Goal: Task Accomplishment & Management: Complete application form

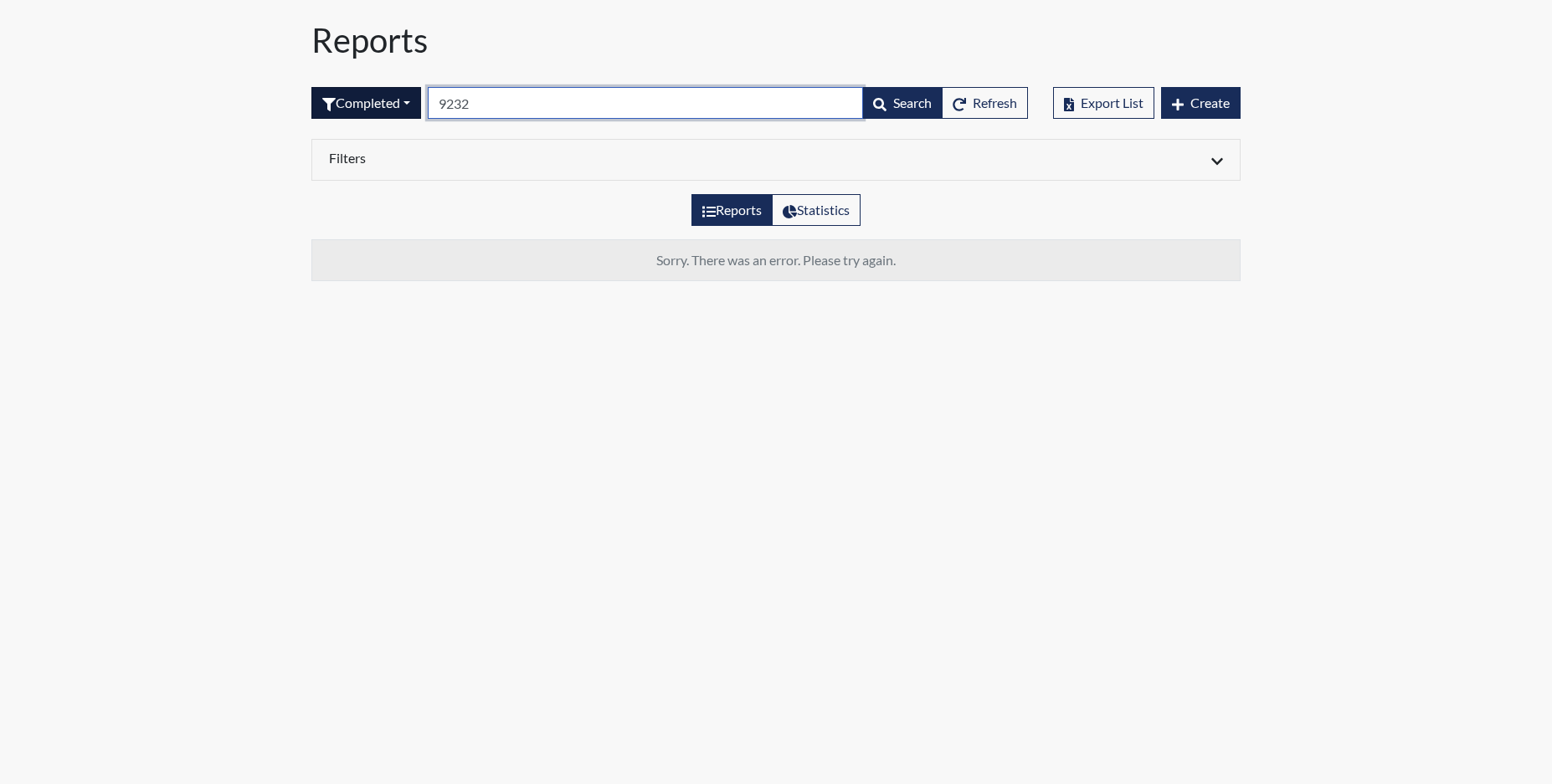
drag, startPoint x: 485, startPoint y: 112, endPoint x: 388, endPoint y: 98, distance: 98.0
click at [389, 100] on form "Completed All Created Sent by email In Progress Declined Completed 9232 Search …" at bounding box center [669, 103] width 716 height 32
type input "5130"
click at [399, 109] on button "Completed" at bounding box center [366, 103] width 110 height 32
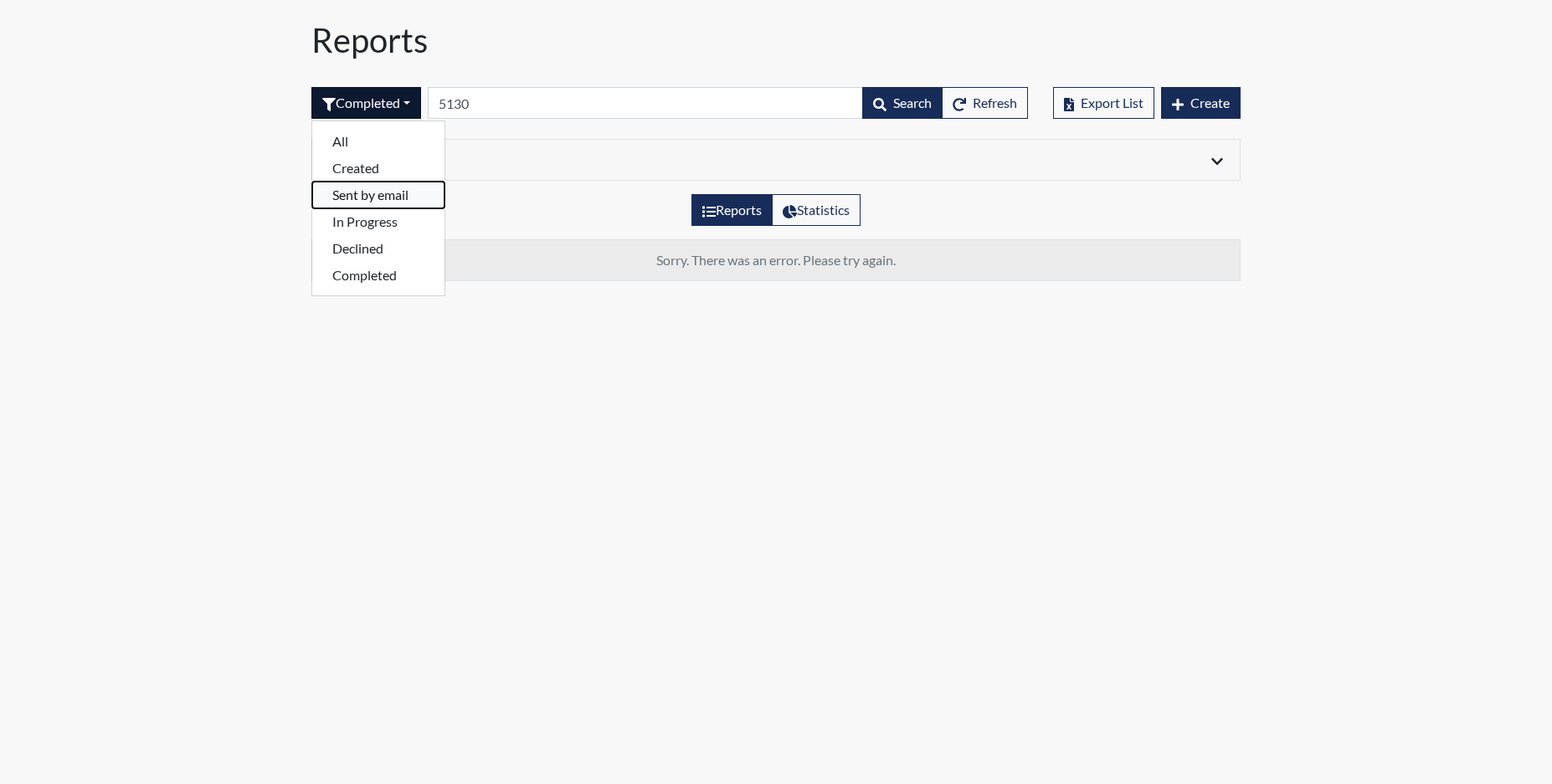
click at [379, 193] on button "Sent by email" at bounding box center [378, 195] width 132 height 27
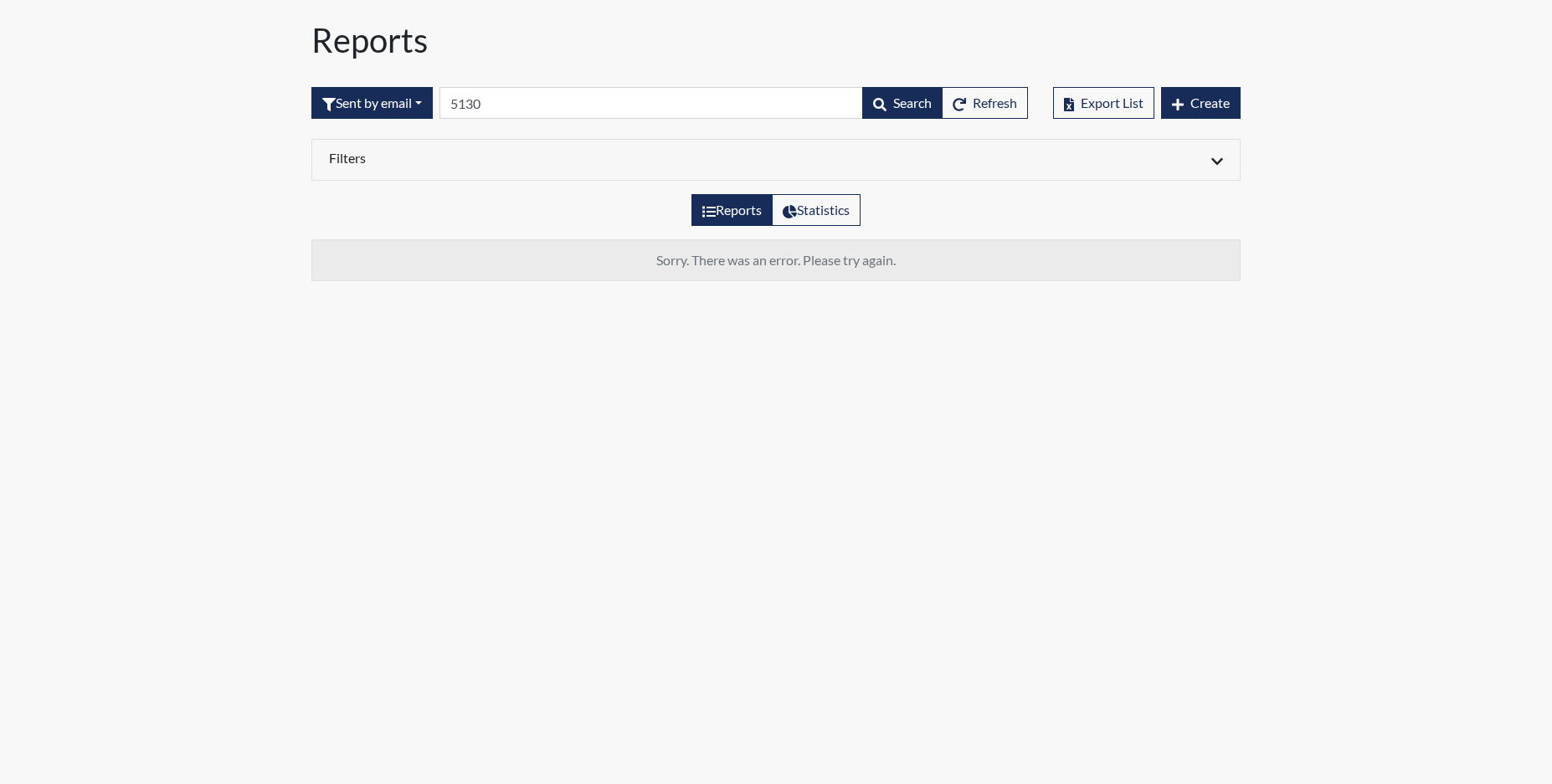
click at [382, 120] on div "Sent by email All Created Sent by email In Progress Declined Completed 5130 Sea…" at bounding box center [669, 102] width 716 height 72
click at [387, 98] on button "Sent by email" at bounding box center [372, 103] width 121 height 32
click at [351, 244] on button "Declined" at bounding box center [378, 249] width 132 height 27
click at [386, 109] on button "Declined" at bounding box center [359, 103] width 97 height 32
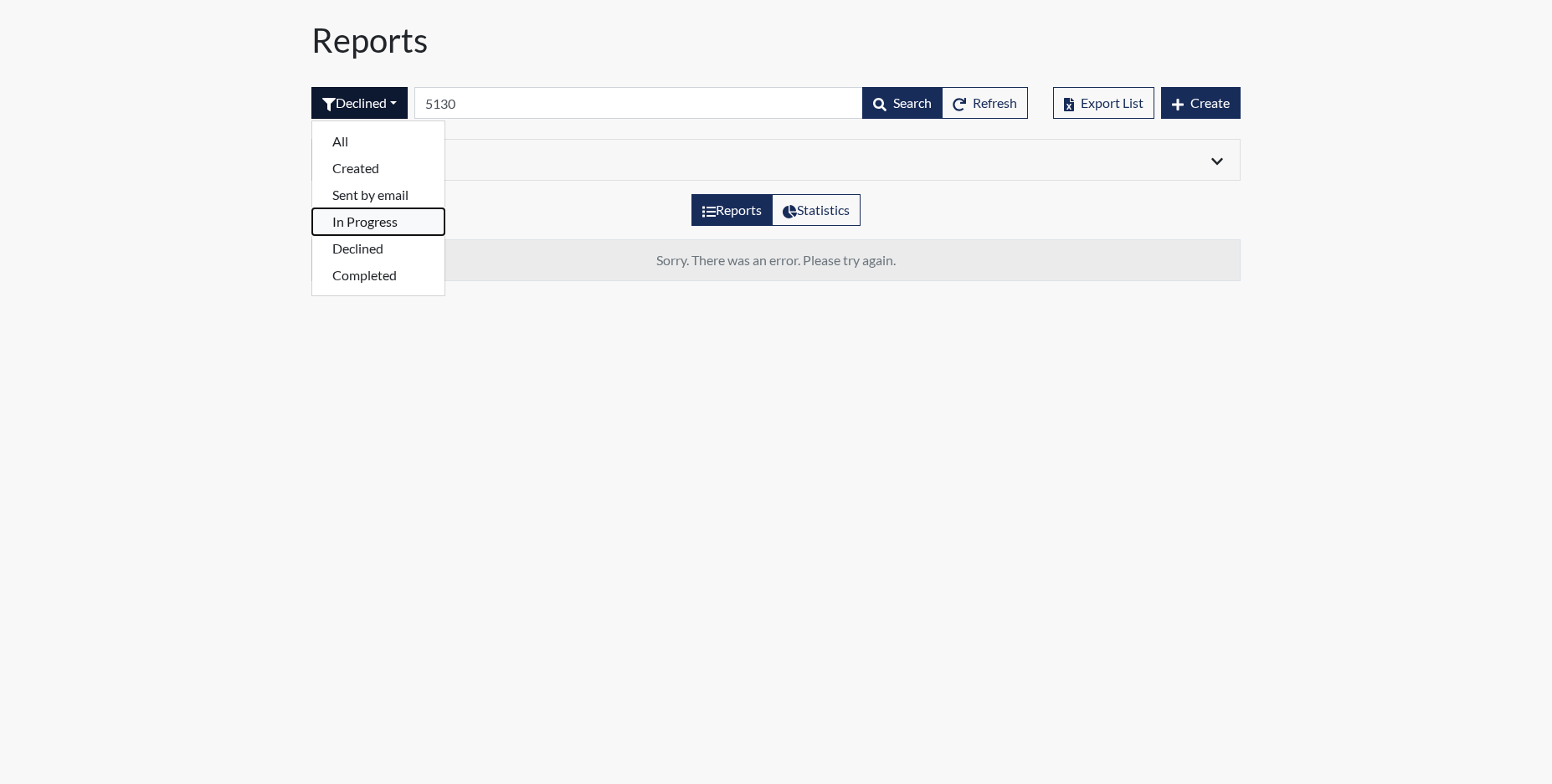
click at [388, 220] on button "In Progress" at bounding box center [378, 221] width 132 height 27
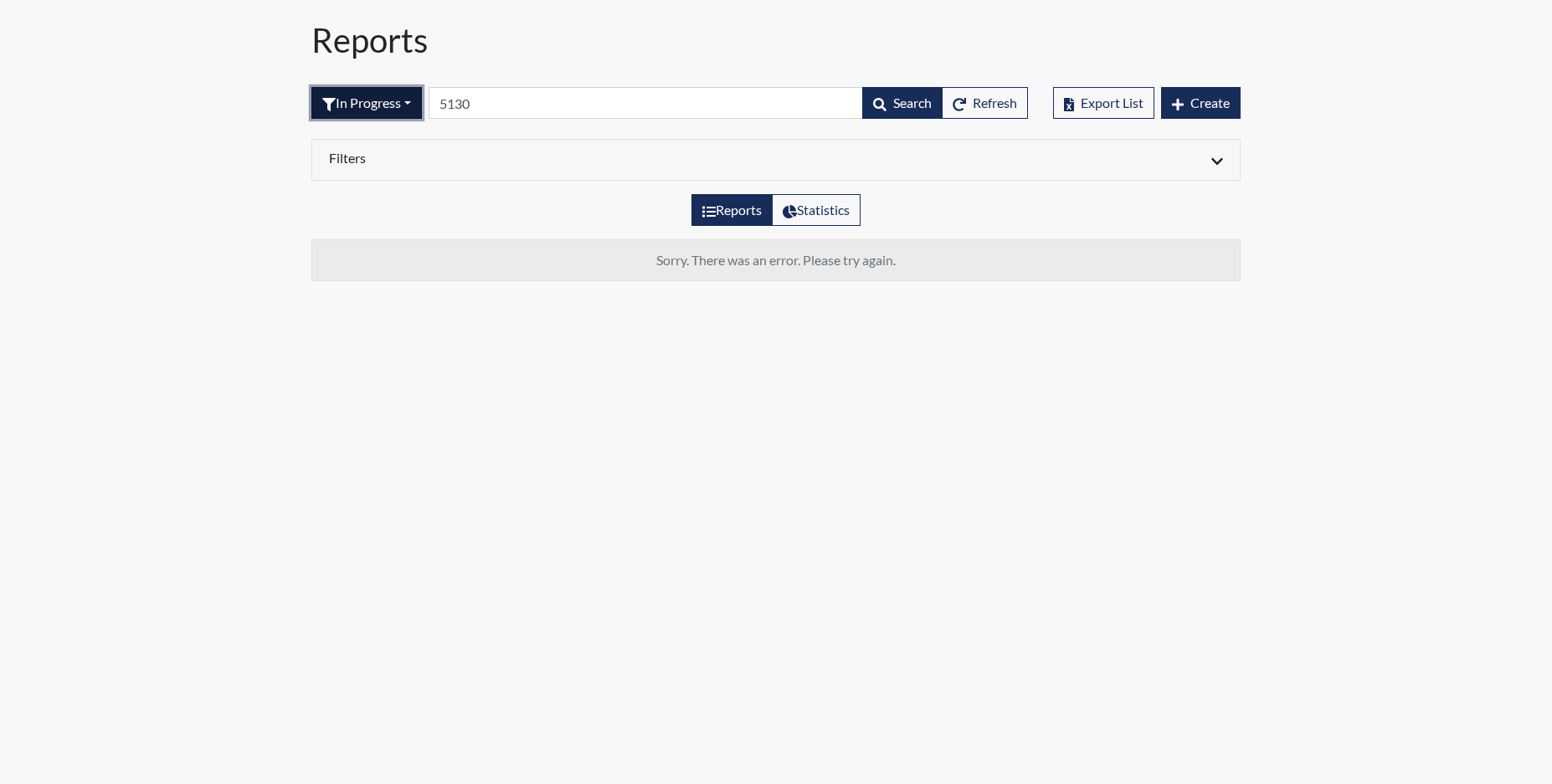
click at [365, 108] on button "In Progress" at bounding box center [367, 103] width 111 height 32
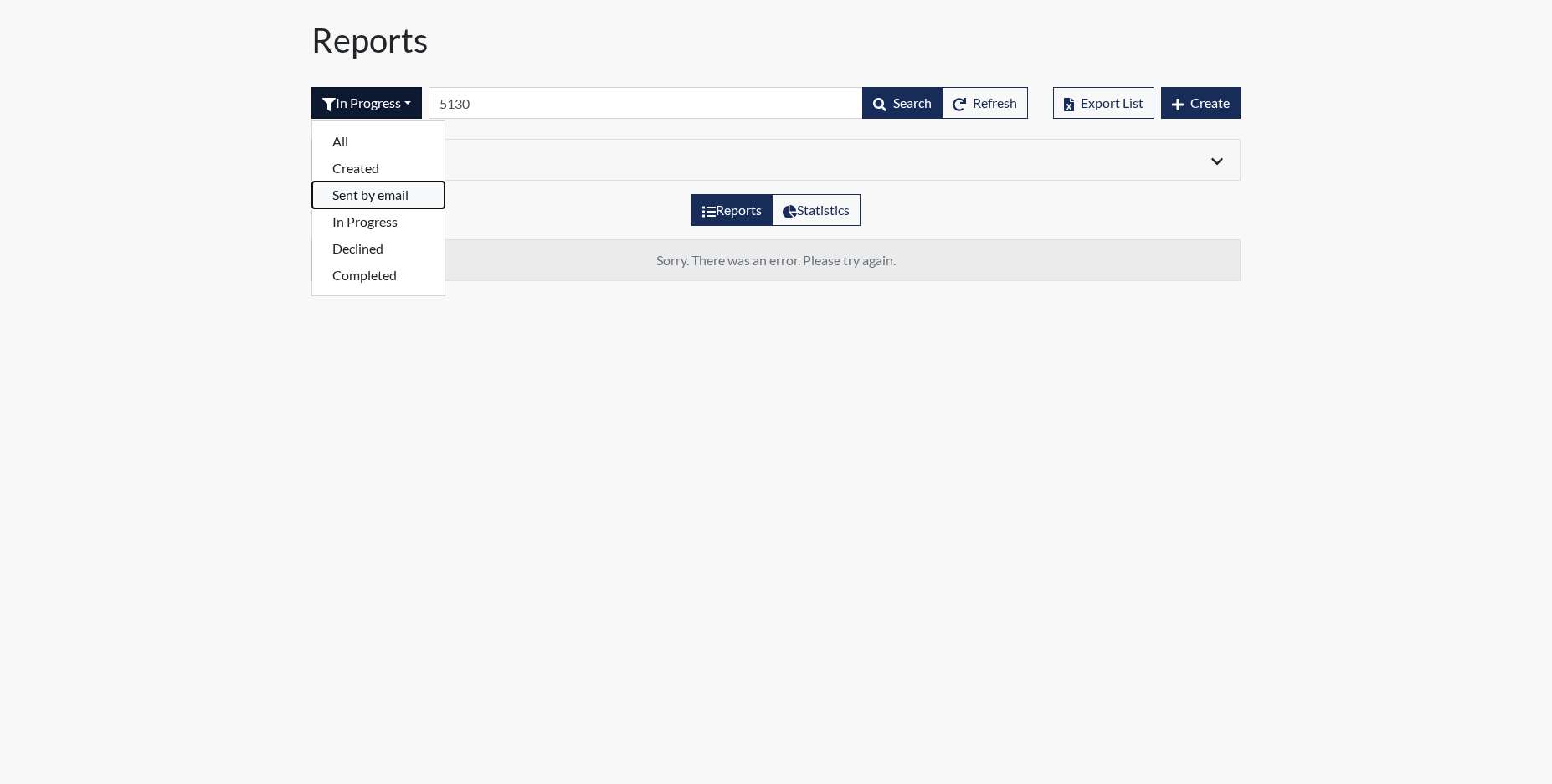
click at [392, 201] on button "Sent by email" at bounding box center [378, 195] width 132 height 27
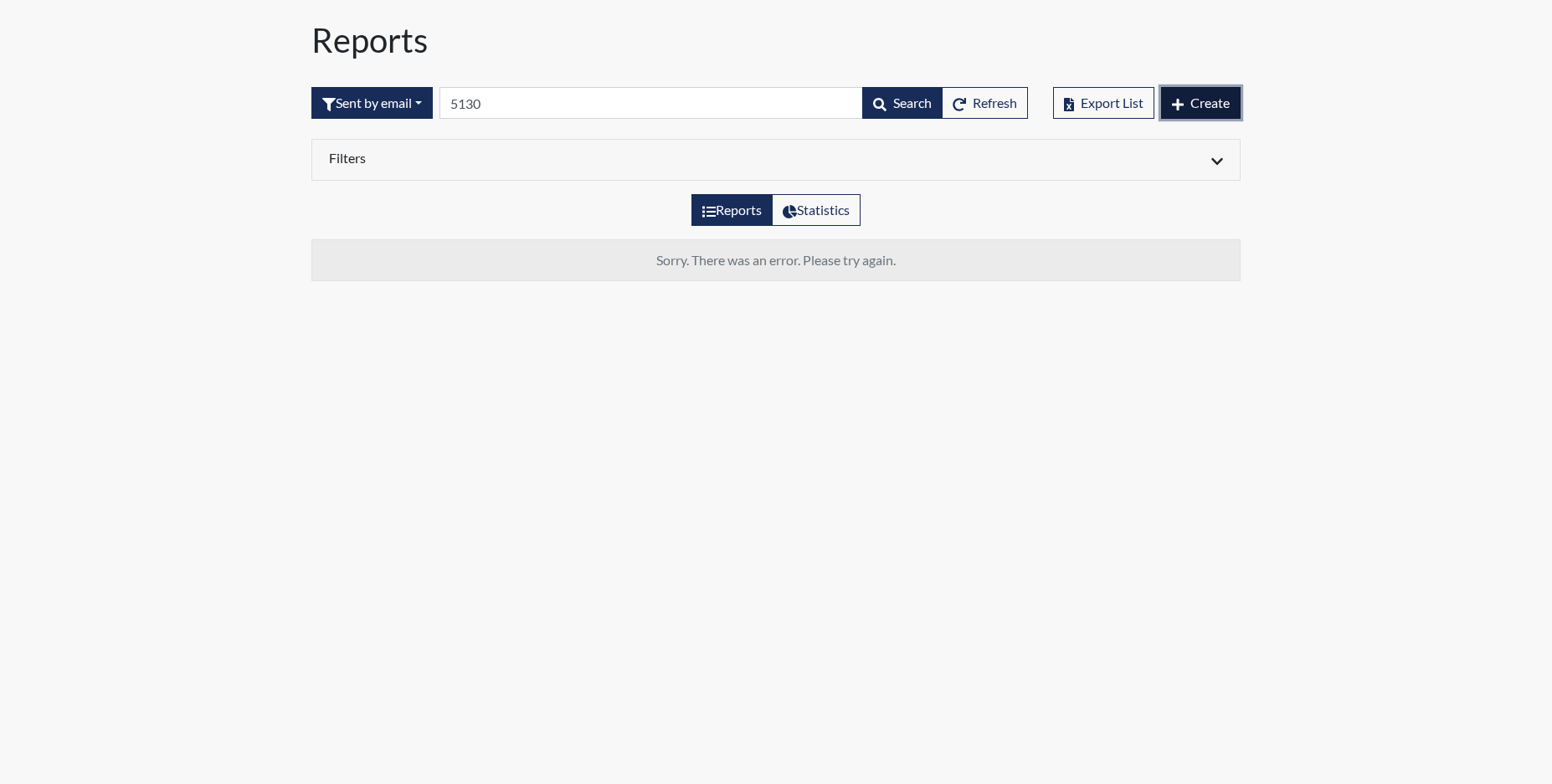
click at [1215, 109] on span "Create" at bounding box center [1210, 102] width 39 height 16
click at [1195, 109] on span "Create" at bounding box center [1210, 102] width 39 height 16
click at [1200, 105] on span "Create" at bounding box center [1210, 102] width 39 height 16
click at [1219, 98] on span "Create" at bounding box center [1210, 102] width 39 height 16
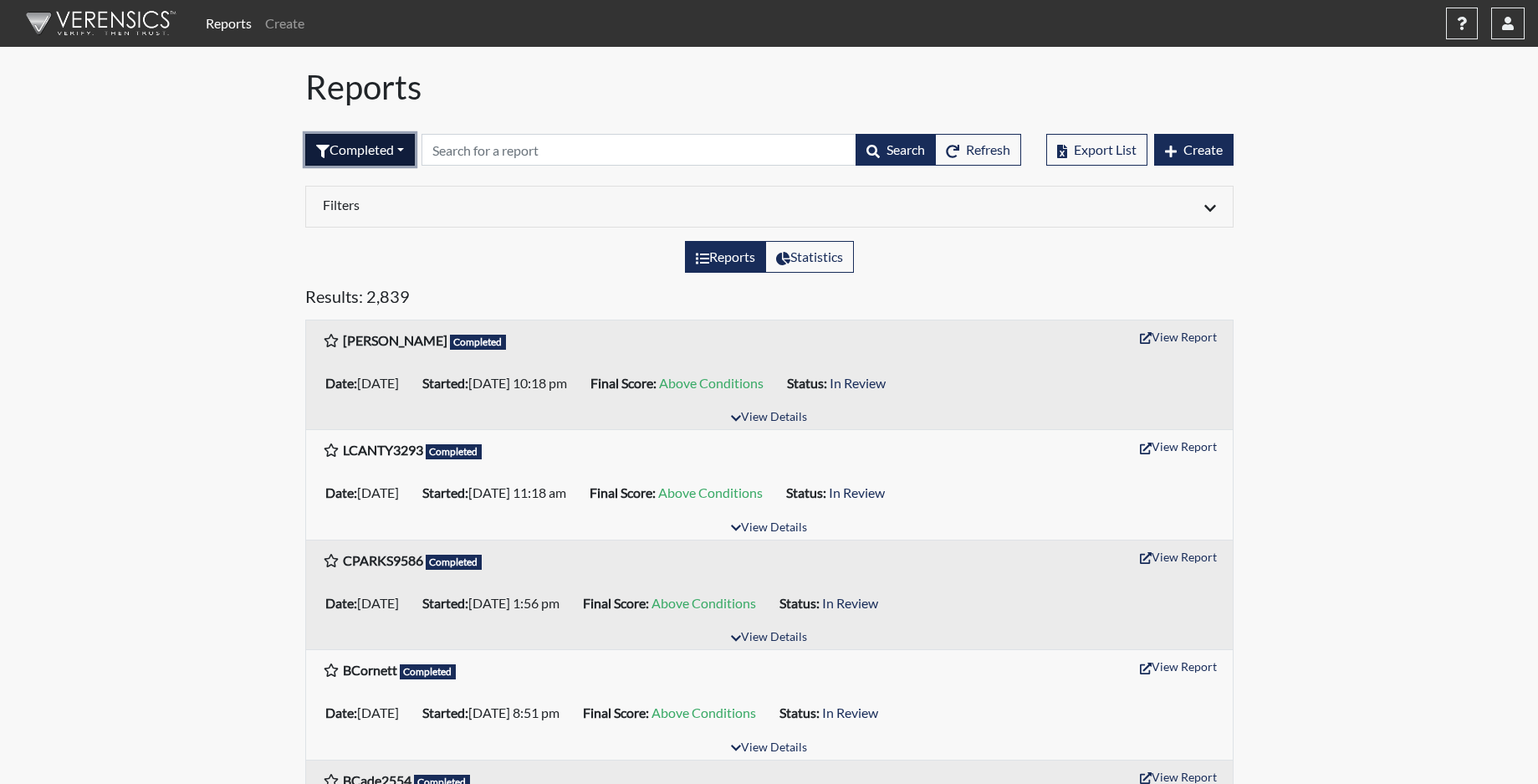
click at [369, 149] on button "Completed" at bounding box center [360, 150] width 110 height 32
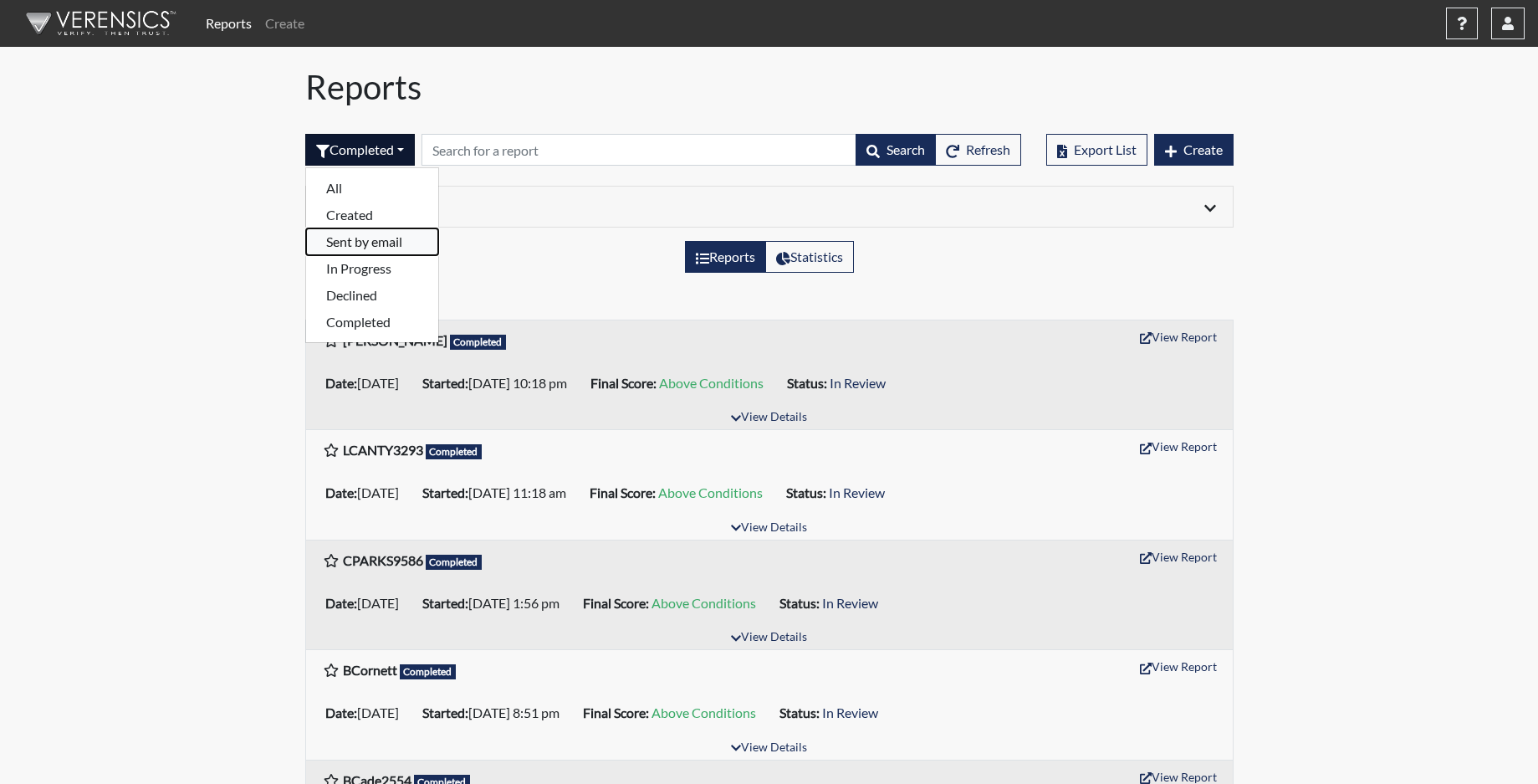
click at [375, 243] on button "Sent by email" at bounding box center [371, 241] width 132 height 27
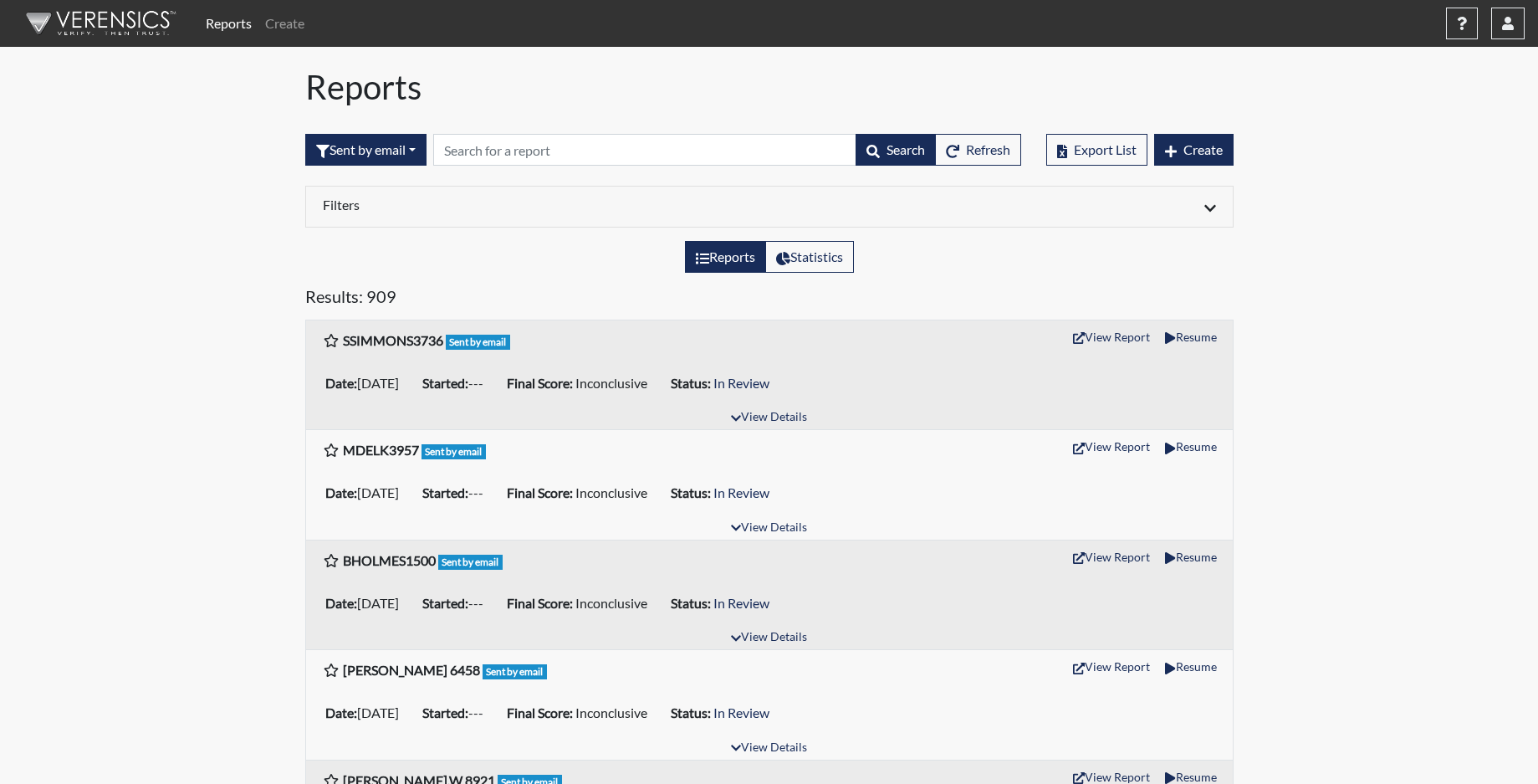
click at [365, 179] on div "Sent by email All Created Sent by email In Progress Declined Completed Search R…" at bounding box center [663, 149] width 716 height 72
click at [370, 137] on button "Sent by email" at bounding box center [366, 150] width 121 height 32
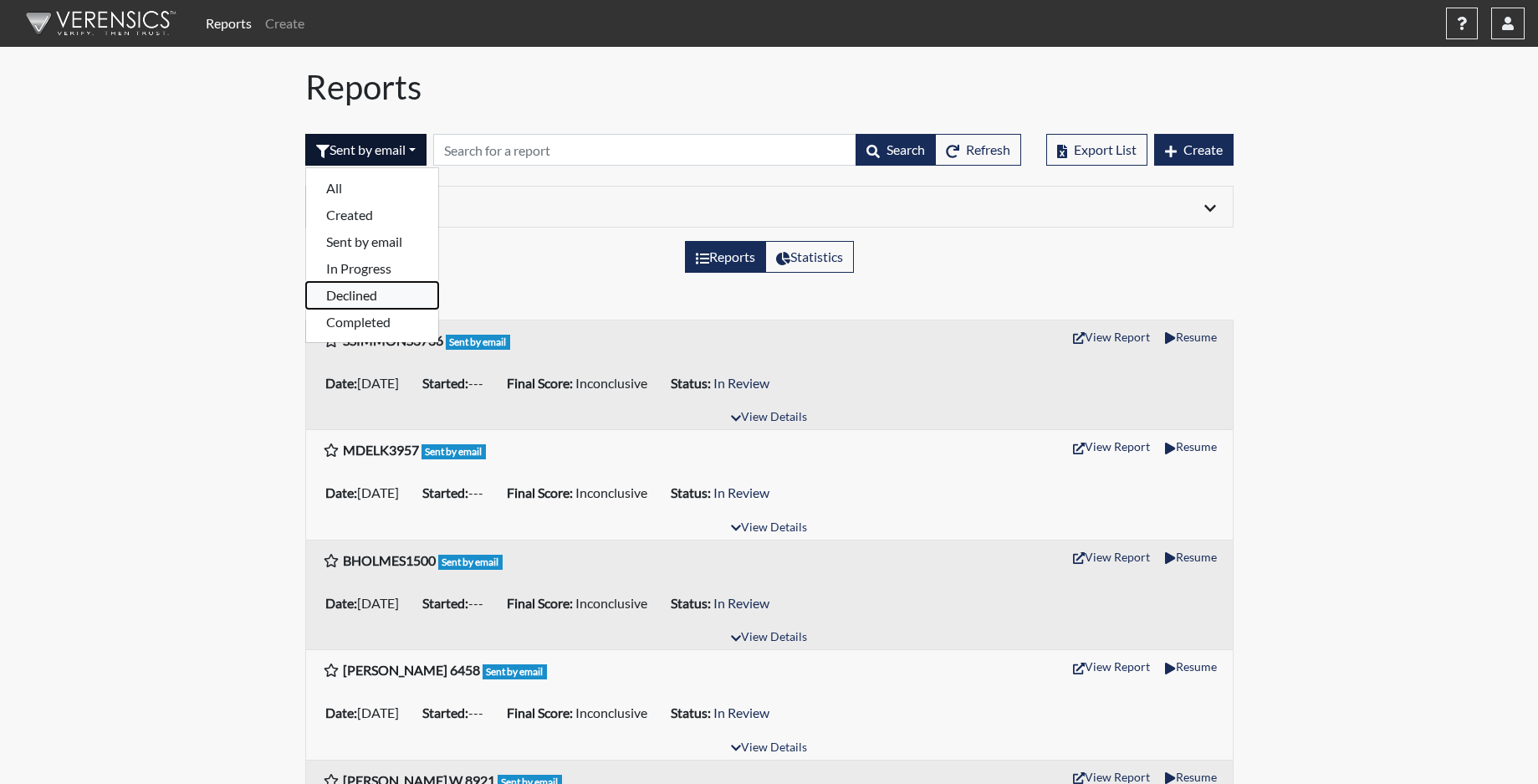
click at [369, 294] on button "Declined" at bounding box center [371, 295] width 132 height 27
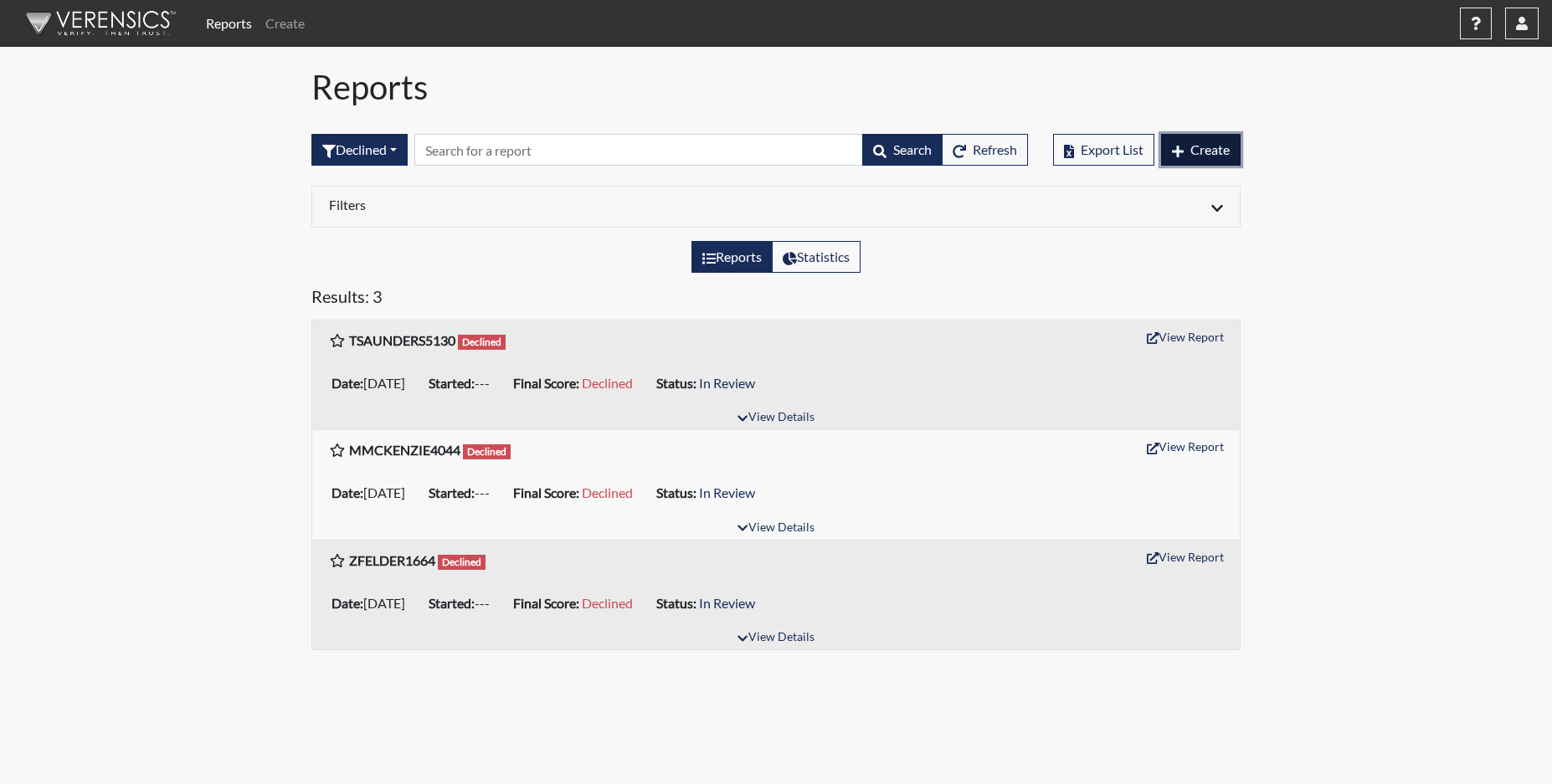
click at [1204, 149] on span "Create" at bounding box center [1210, 149] width 39 height 16
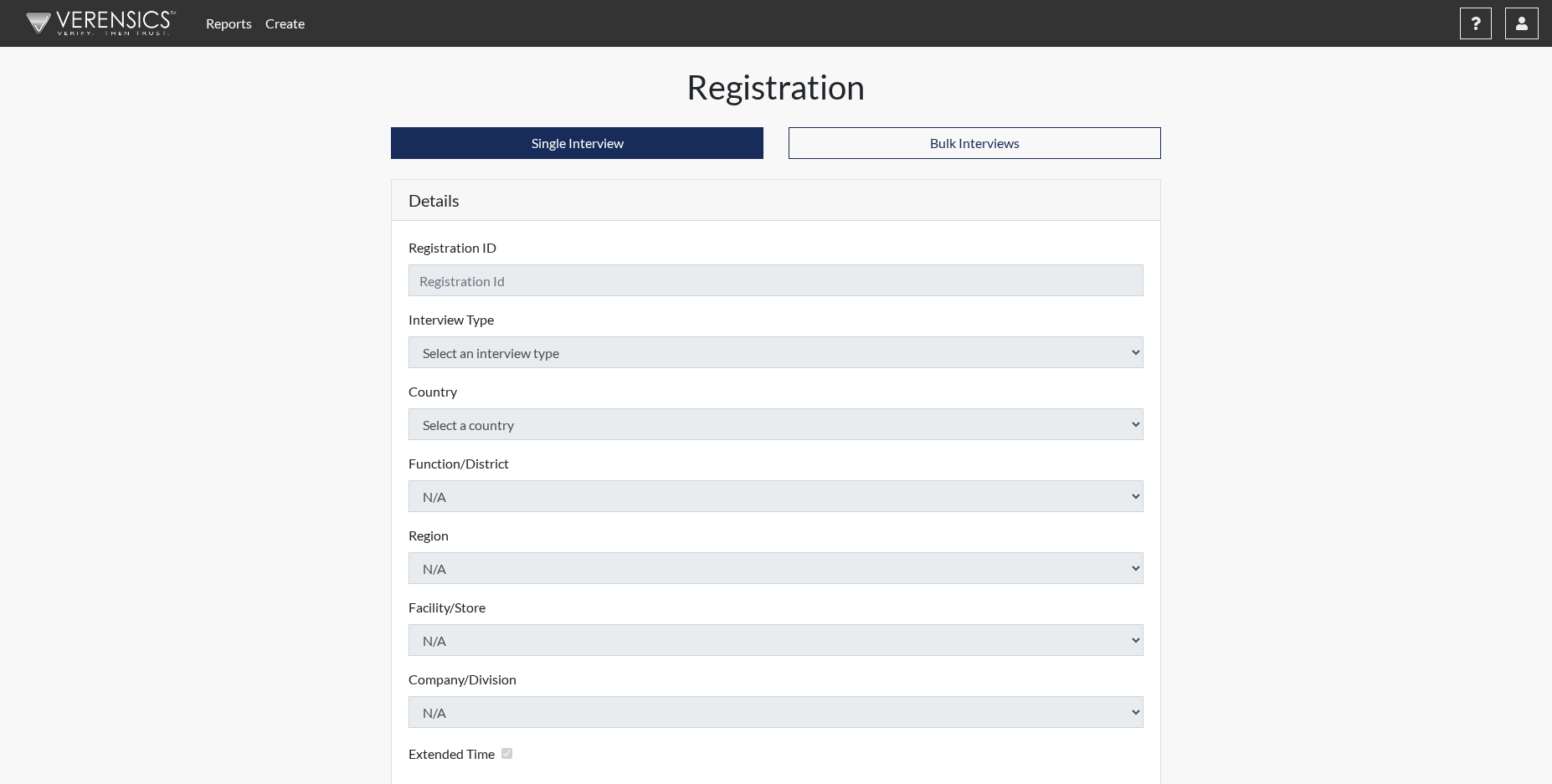
checkbox input "true"
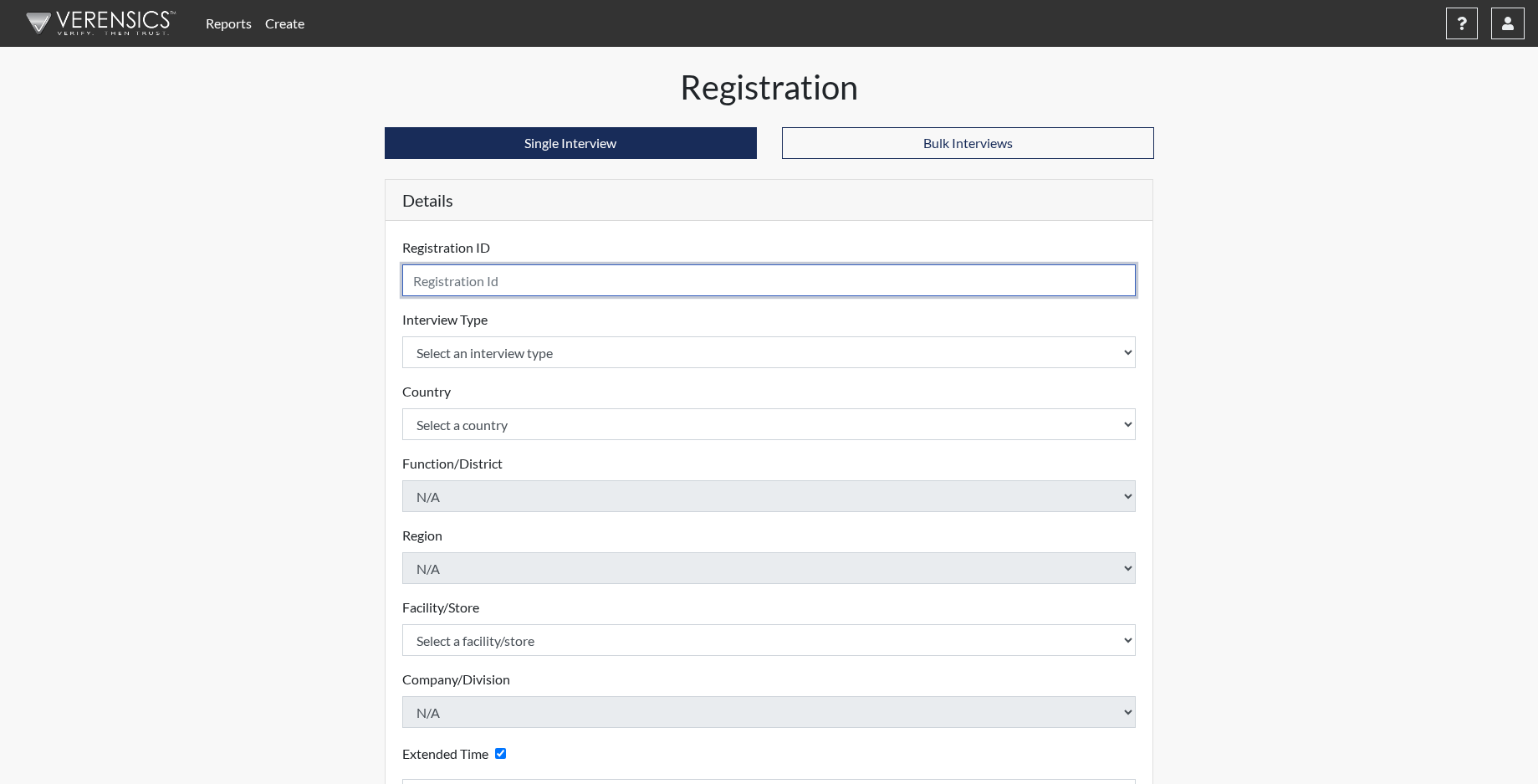
click at [555, 282] on input "text" at bounding box center [769, 280] width 734 height 32
drag, startPoint x: 471, startPoint y: 283, endPoint x: 404, endPoint y: 282, distance: 67.0
click at [404, 282] on input "tsaunders5130" at bounding box center [769, 280] width 734 height 32
type input "TSAUNDERS5130"
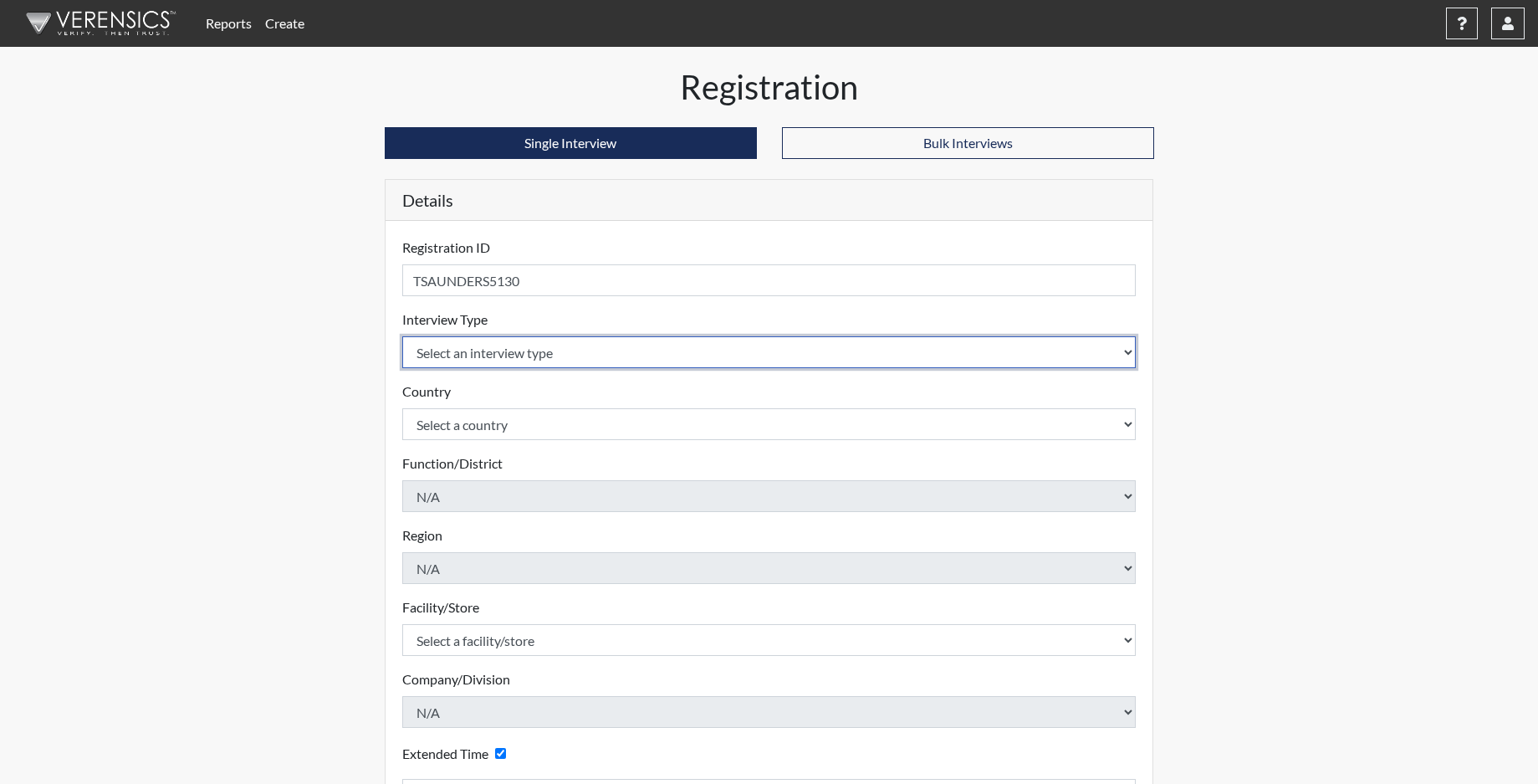
click at [474, 352] on body "Reports Create Help Center × Verensics Best Practices How to successfully use t…" at bounding box center [769, 392] width 1538 height 784
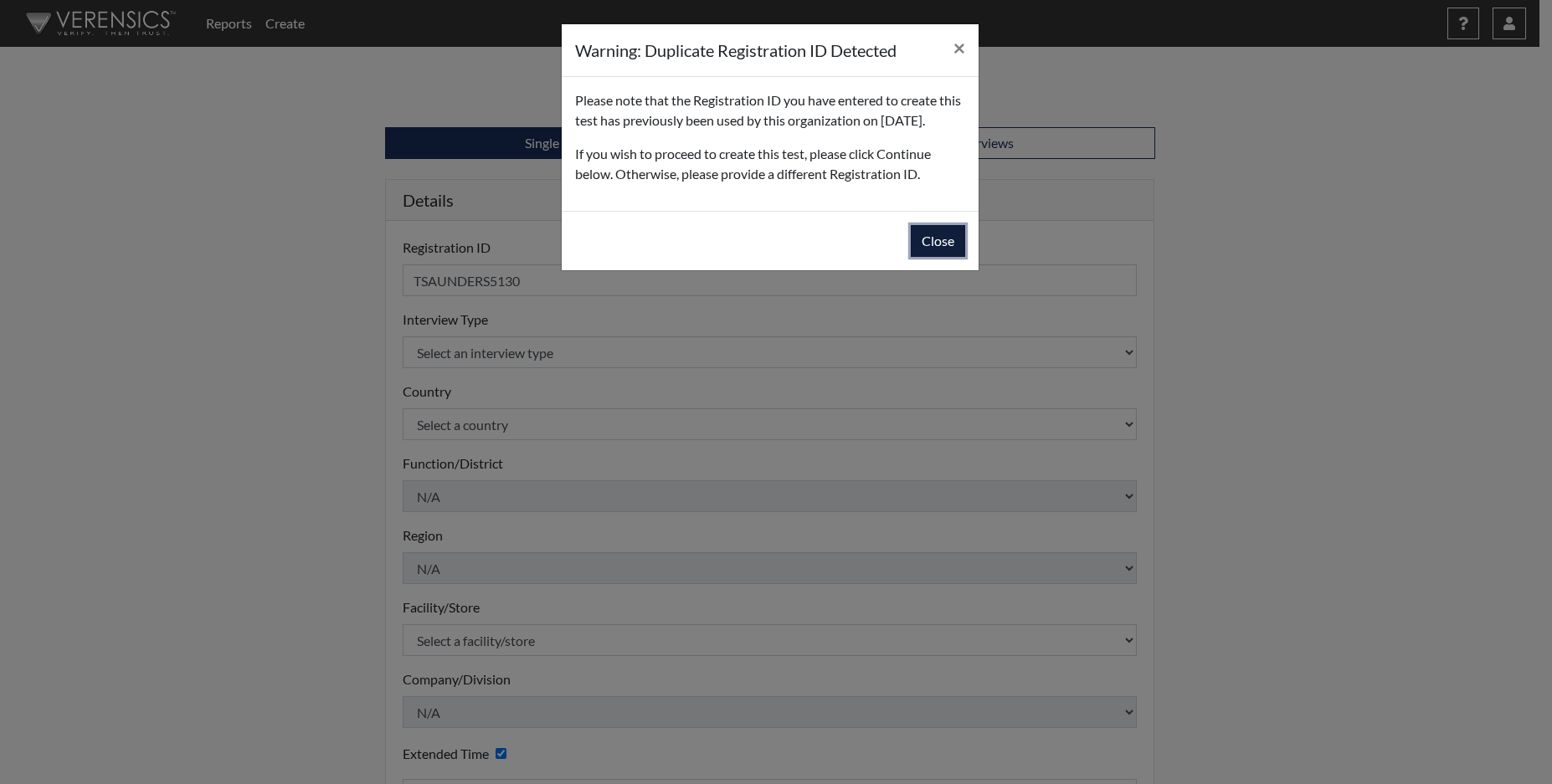
click at [930, 257] on button "Close" at bounding box center [937, 241] width 54 height 32
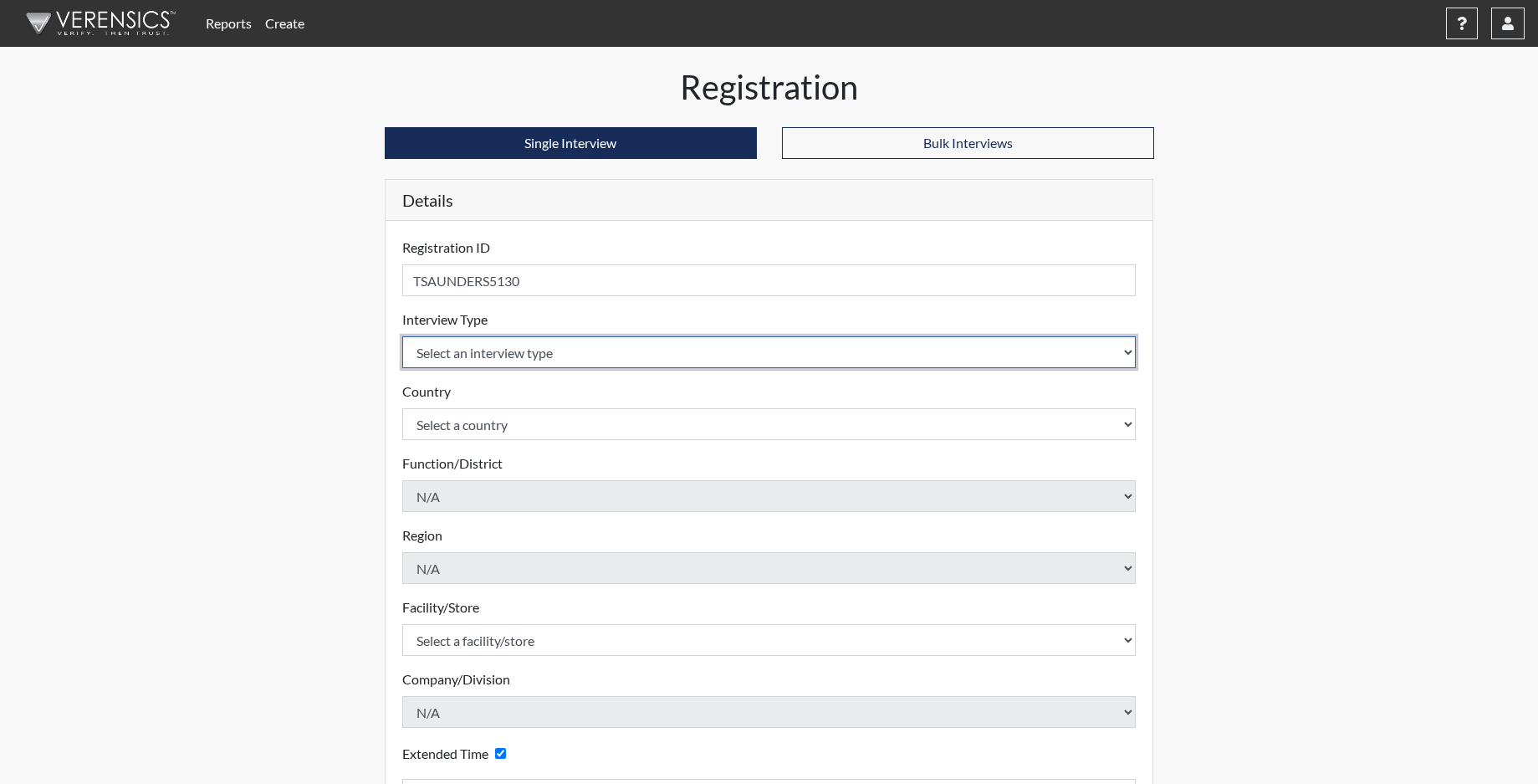
click at [530, 352] on select "Select an interview type Corrections Pre-Employment" at bounding box center [769, 353] width 734 height 32
select select "ff733e93-e1bf-11ea-9c9f-0eff0cf7eb8f"
click at [402, 337] on select "Select an interview type Corrections Pre-Employment" at bounding box center [769, 353] width 734 height 32
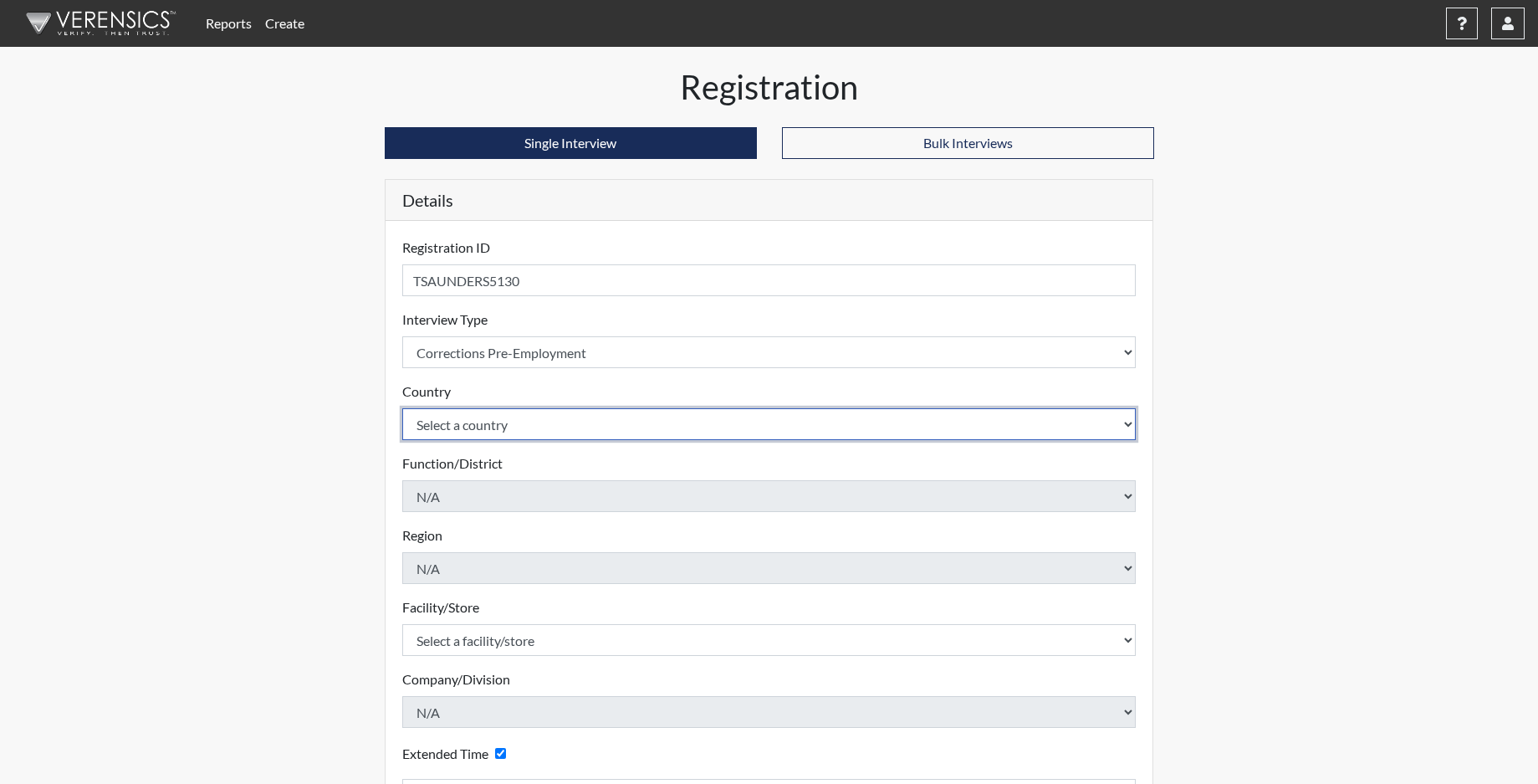
click at [513, 415] on select "Select a country United States Mexico" at bounding box center [769, 424] width 734 height 32
select select "united-states-of-america"
click at [402, 408] on select "Select a country United States Mexico" at bounding box center [769, 424] width 734 height 32
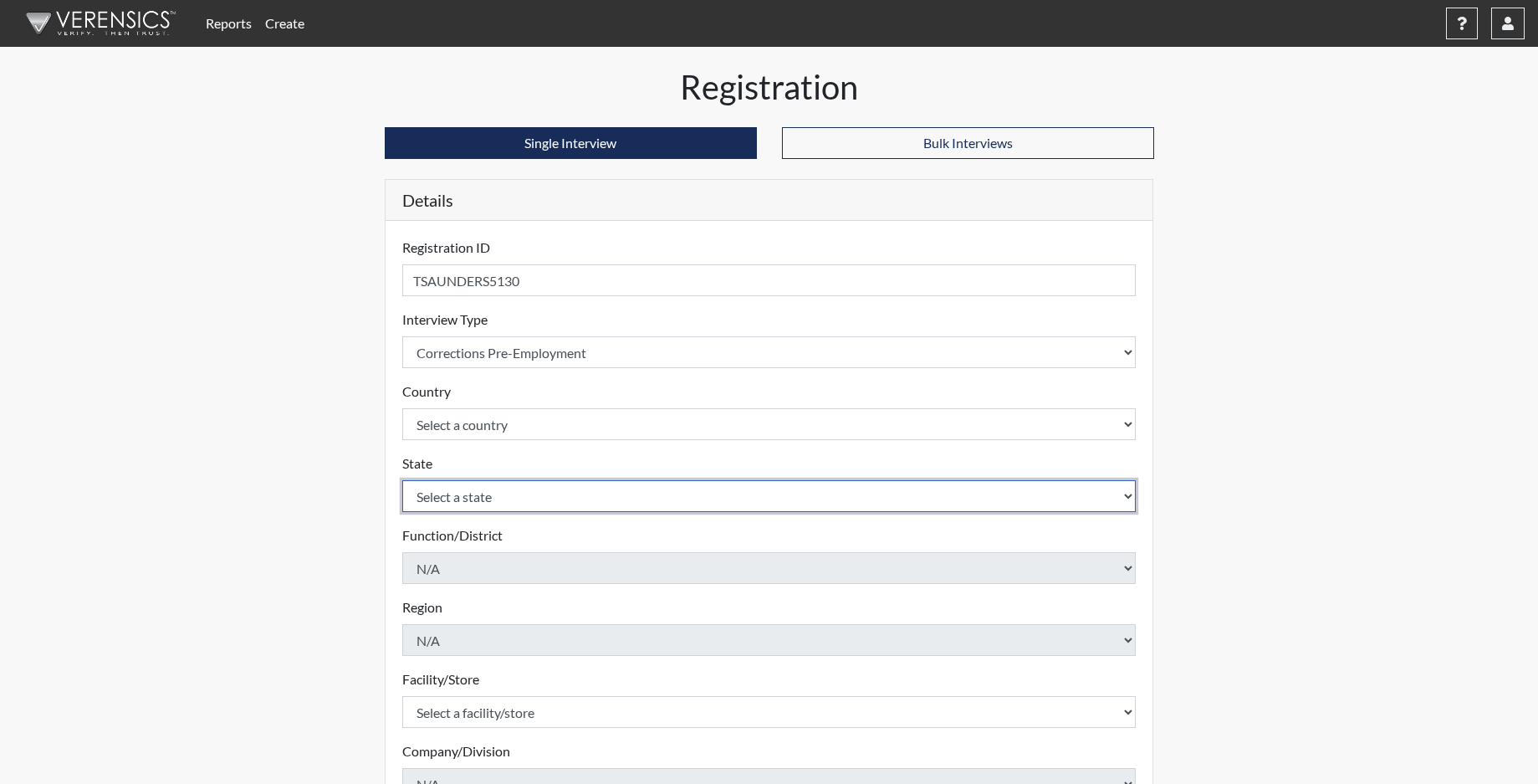
click at [467, 495] on select "Select a state Alabama Alaska Arizona Arkansas California Colorado Connecticut …" at bounding box center [769, 496] width 734 height 32
select select "SC"
click at [402, 480] on select "Select a state Alabama Alaska Arizona Arkansas California Colorado Connecticut …" at bounding box center [769, 496] width 734 height 32
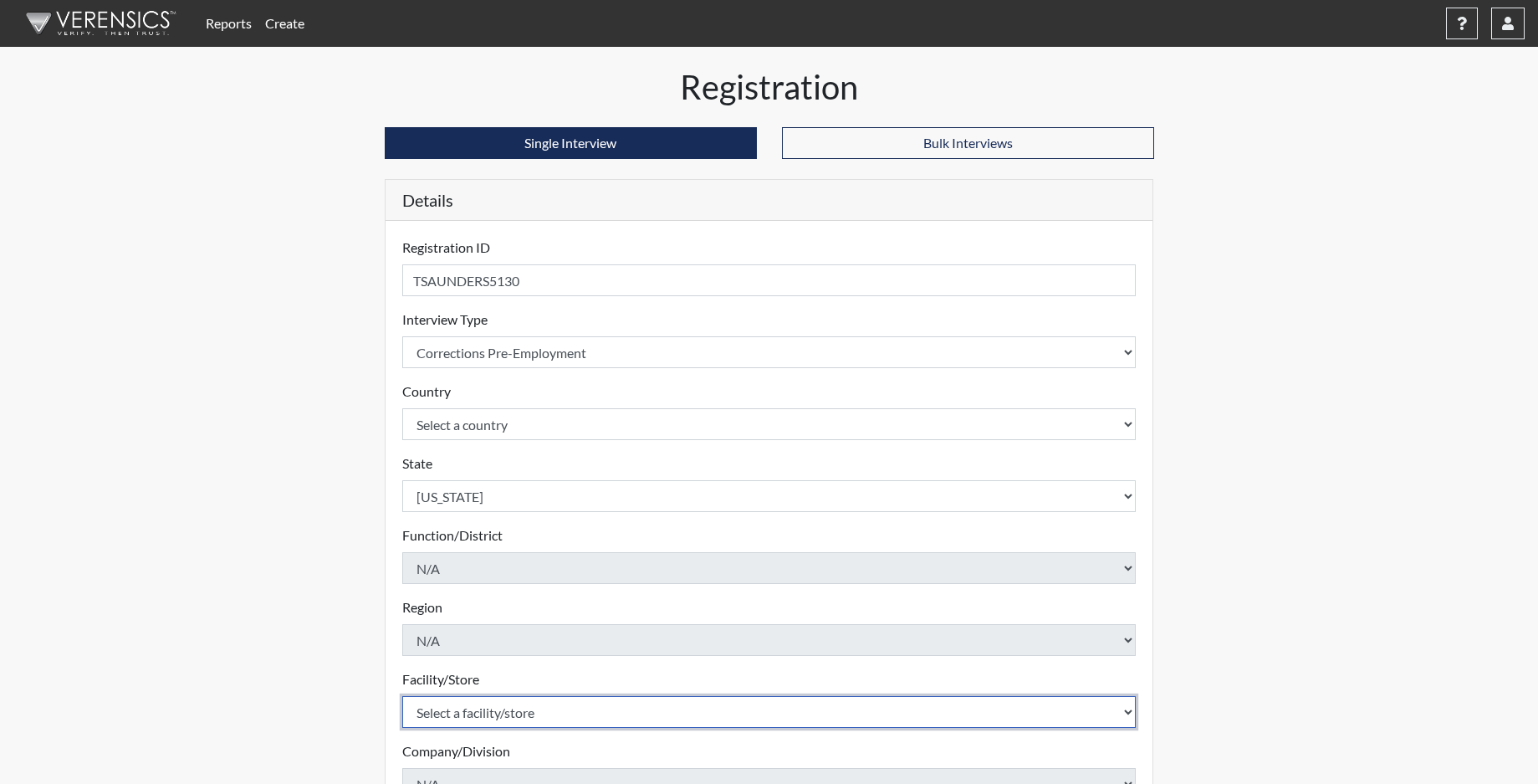
click at [461, 702] on select "Select a facility/store Allendale CI Broad River CI Camille Graham CI Division …" at bounding box center [769, 712] width 734 height 32
select select "68c6484d-7045-44f4-9706-2efe83c0aede"
click at [402, 696] on select "Select a facility/store Allendale CI Broad River CI Camille Graham CI Division …" at bounding box center [769, 712] width 734 height 32
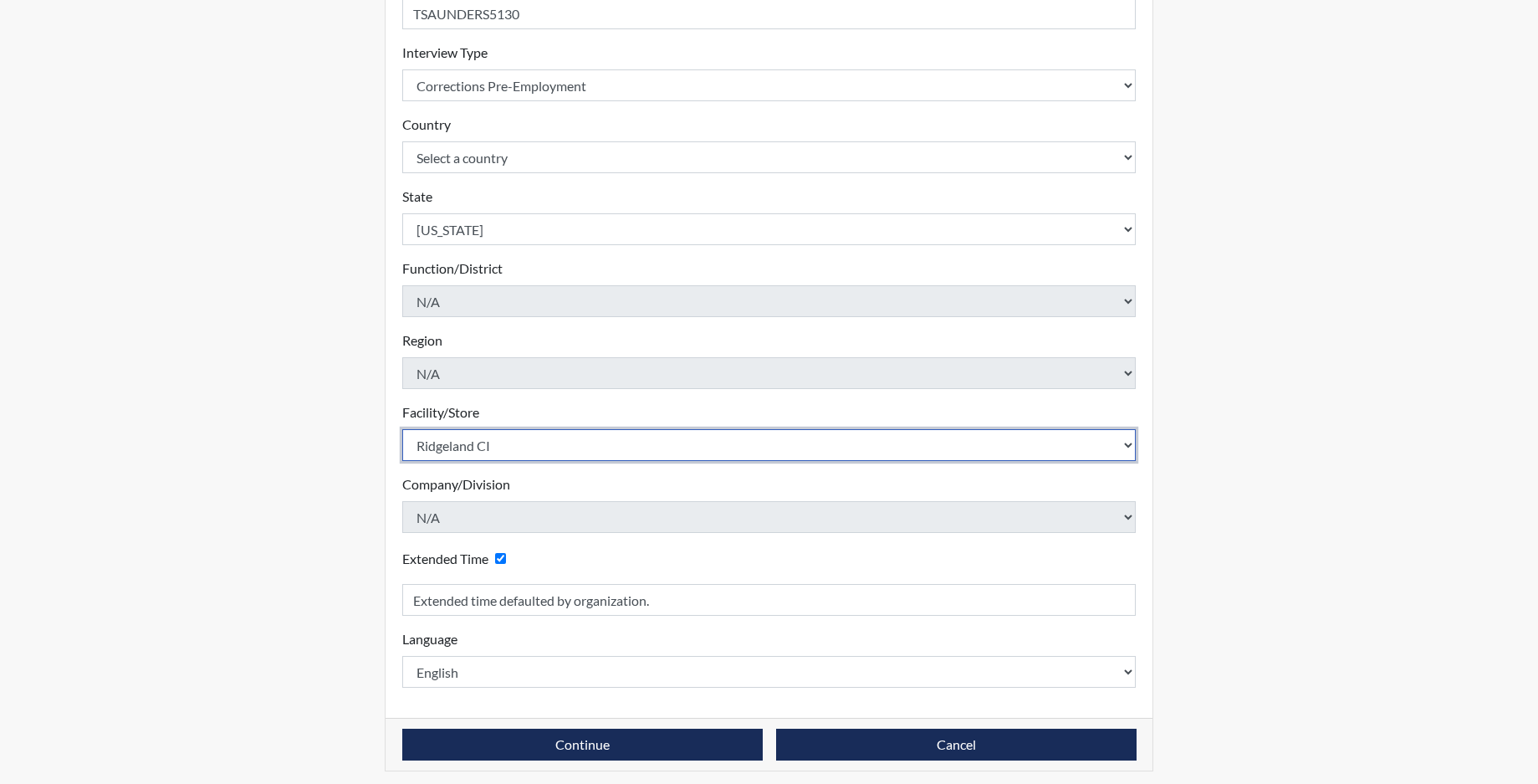
scroll to position [275, 0]
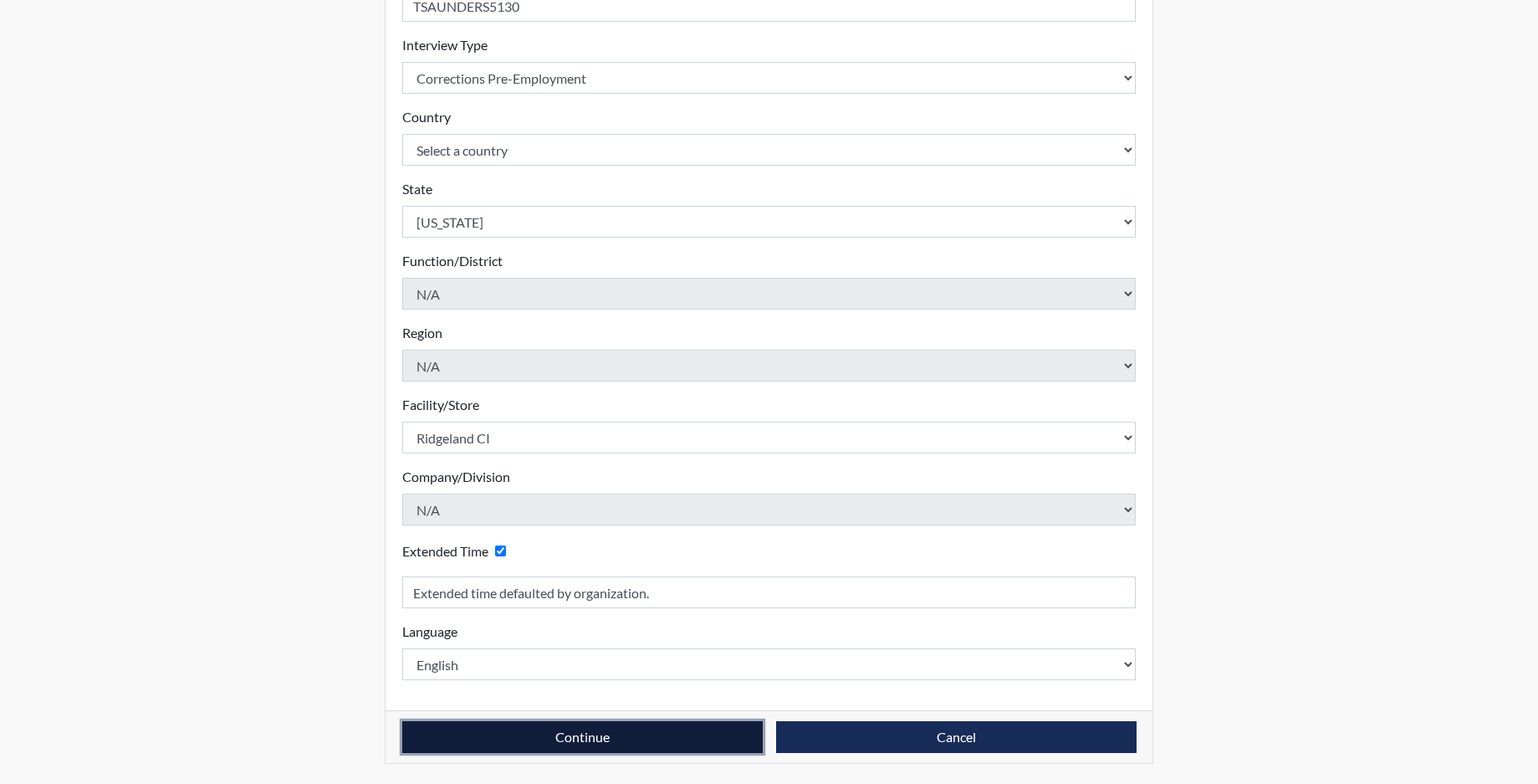
click at [499, 748] on button "Continue" at bounding box center [582, 737] width 360 height 32
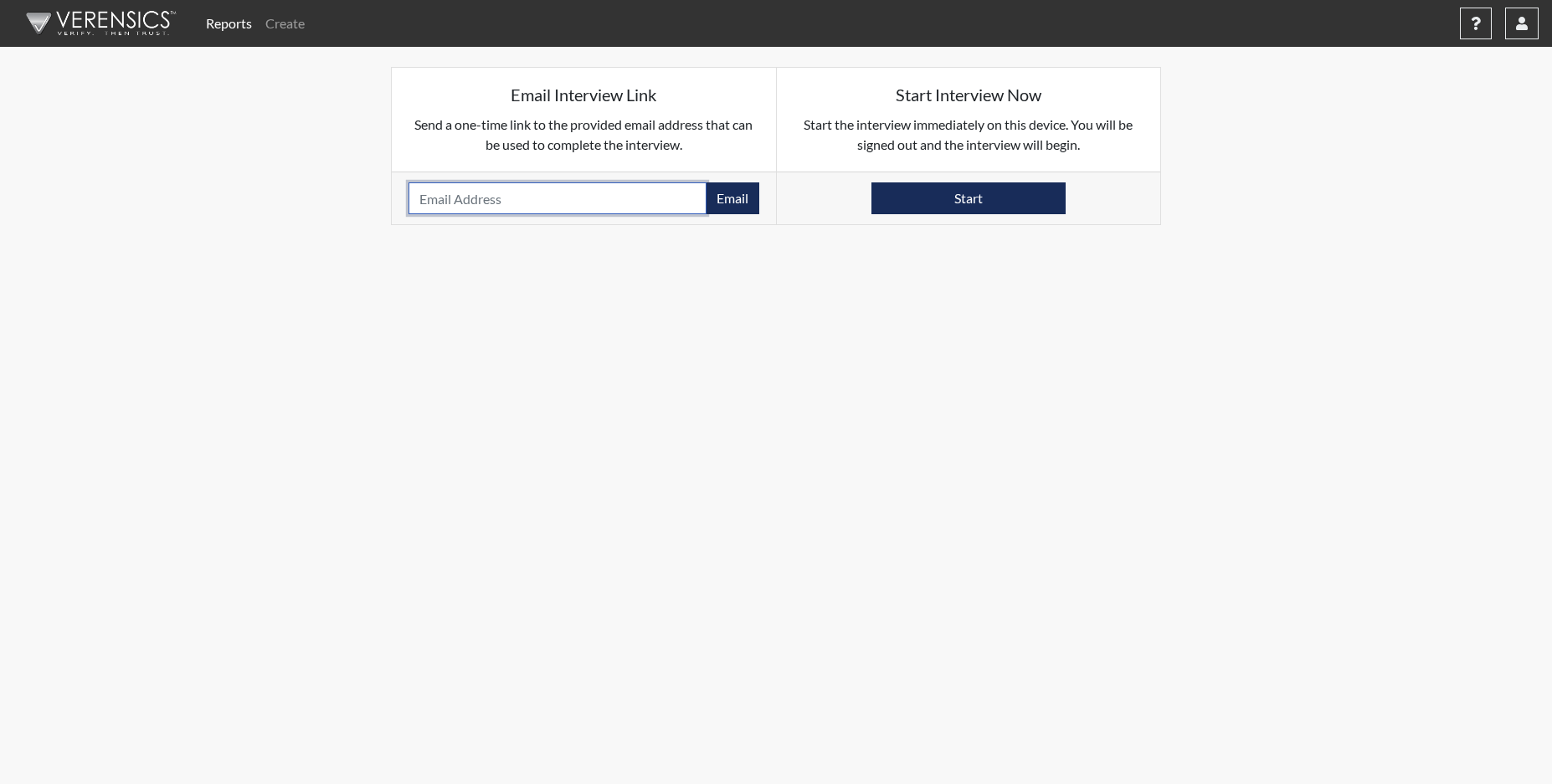
click at [476, 197] on input "email" at bounding box center [557, 198] width 298 height 32
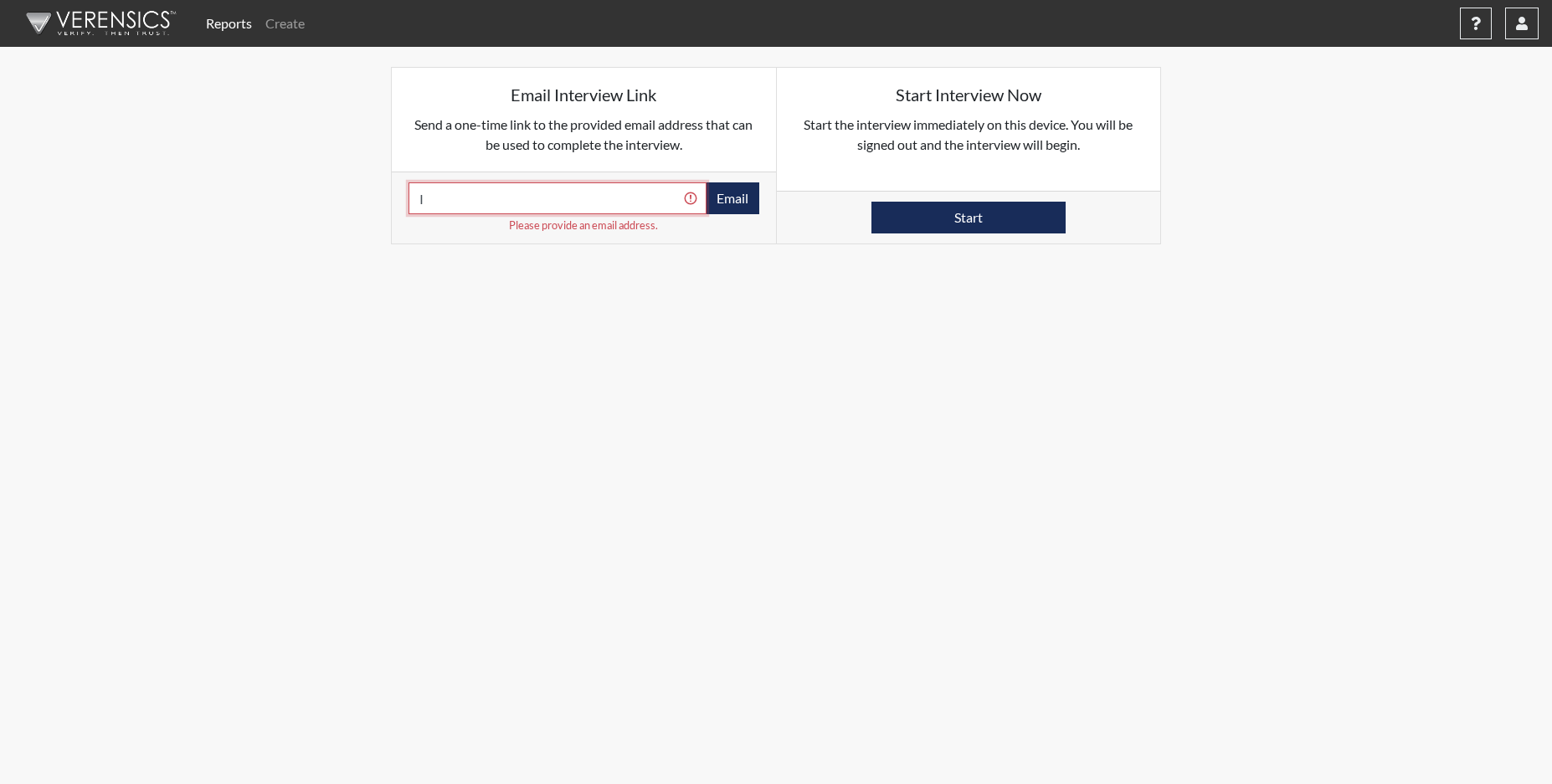
click at [437, 206] on input "I" at bounding box center [557, 198] width 298 height 32
paste input "TRINITYSAUNDERS25@YAHOO.COM"
click at [422, 199] on input "ITRINITYSAUNDERS25@YAHOO.COM" at bounding box center [557, 198] width 298 height 32
type input "TRINITYSAUNDERS25@YAHOO.COM"
click at [728, 194] on button "Email" at bounding box center [732, 198] width 53 height 32
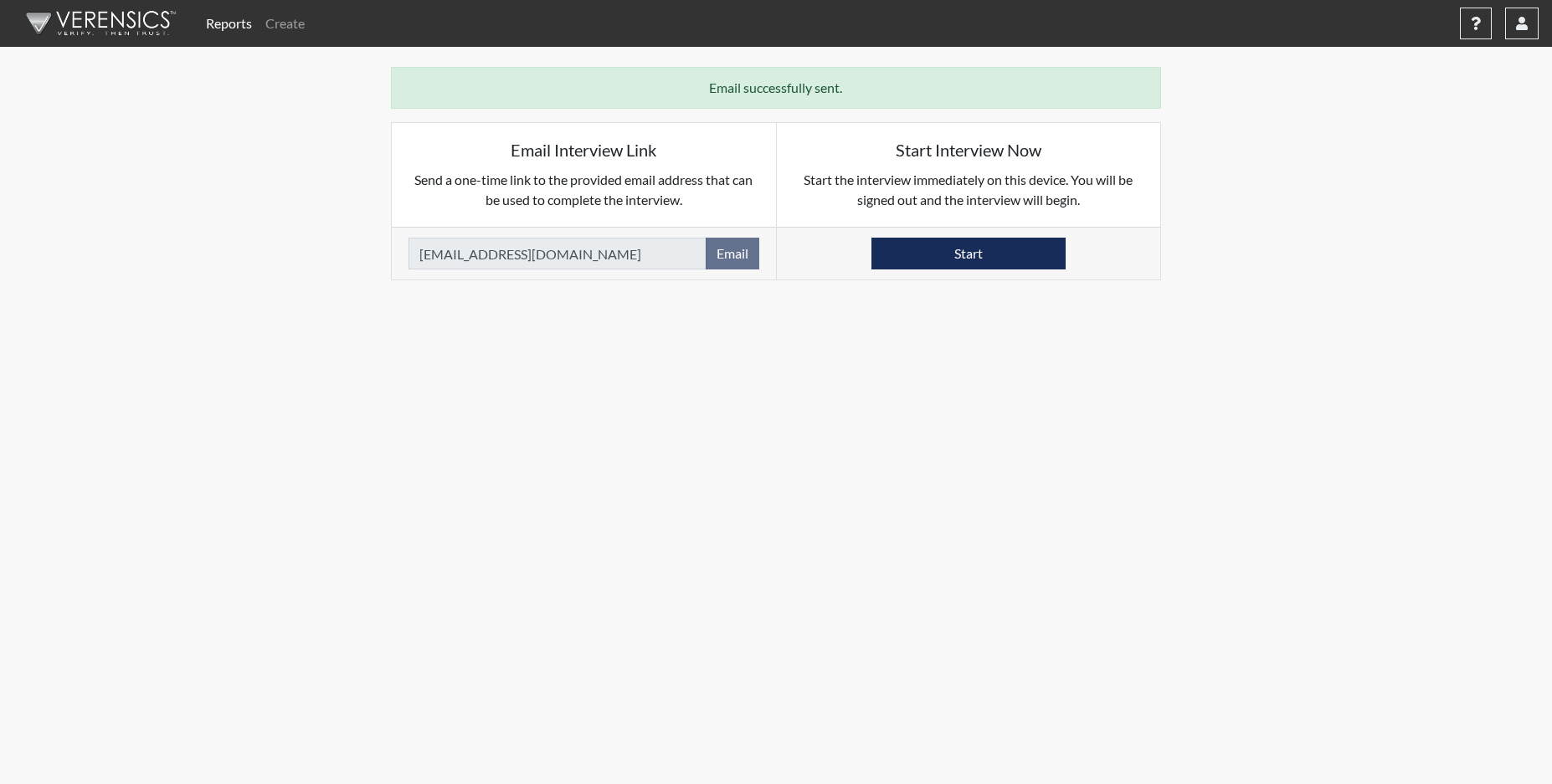
click at [232, 23] on link "Reports" at bounding box center [228, 23] width 59 height 34
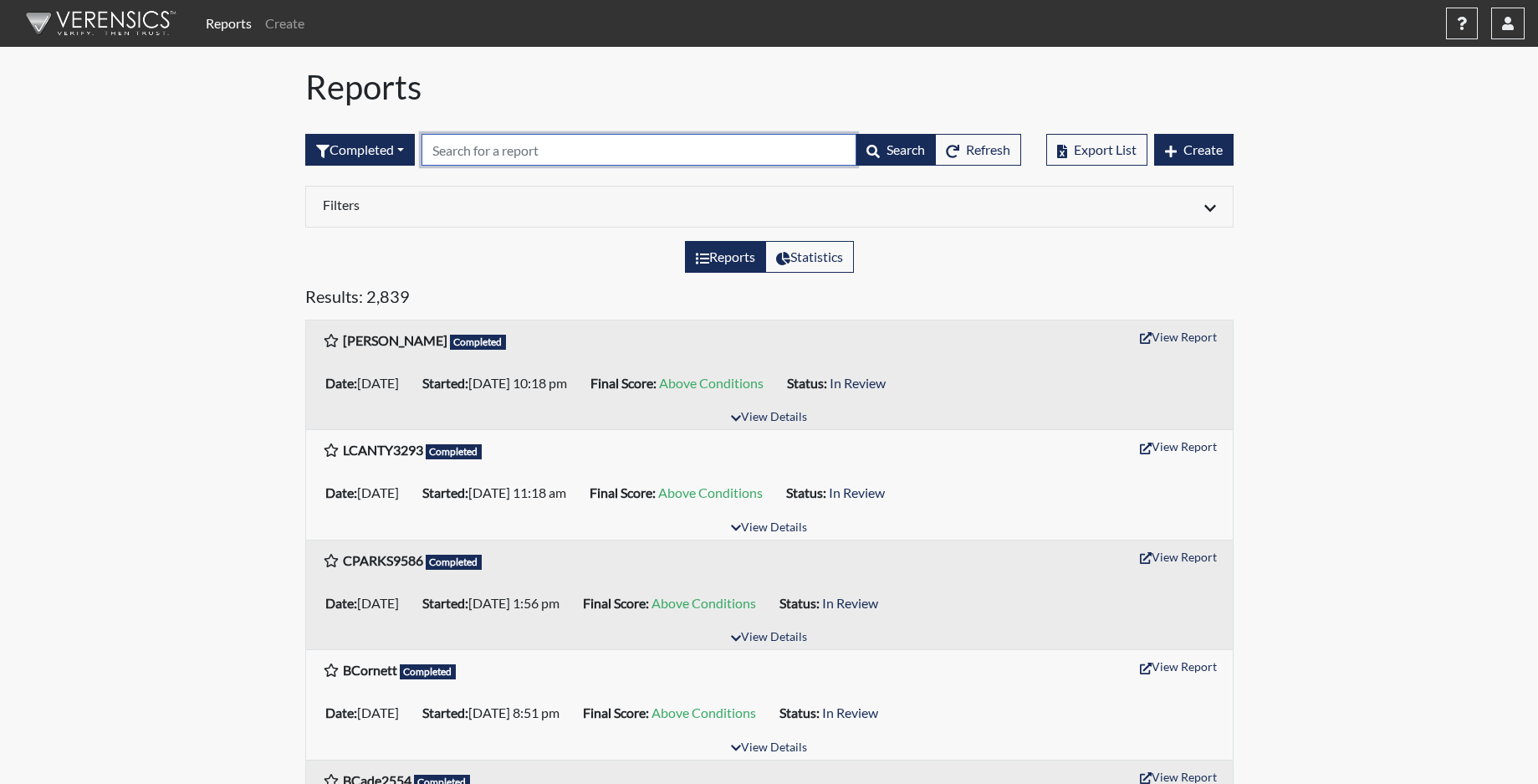
click at [453, 152] on input "text" at bounding box center [640, 150] width 435 height 32
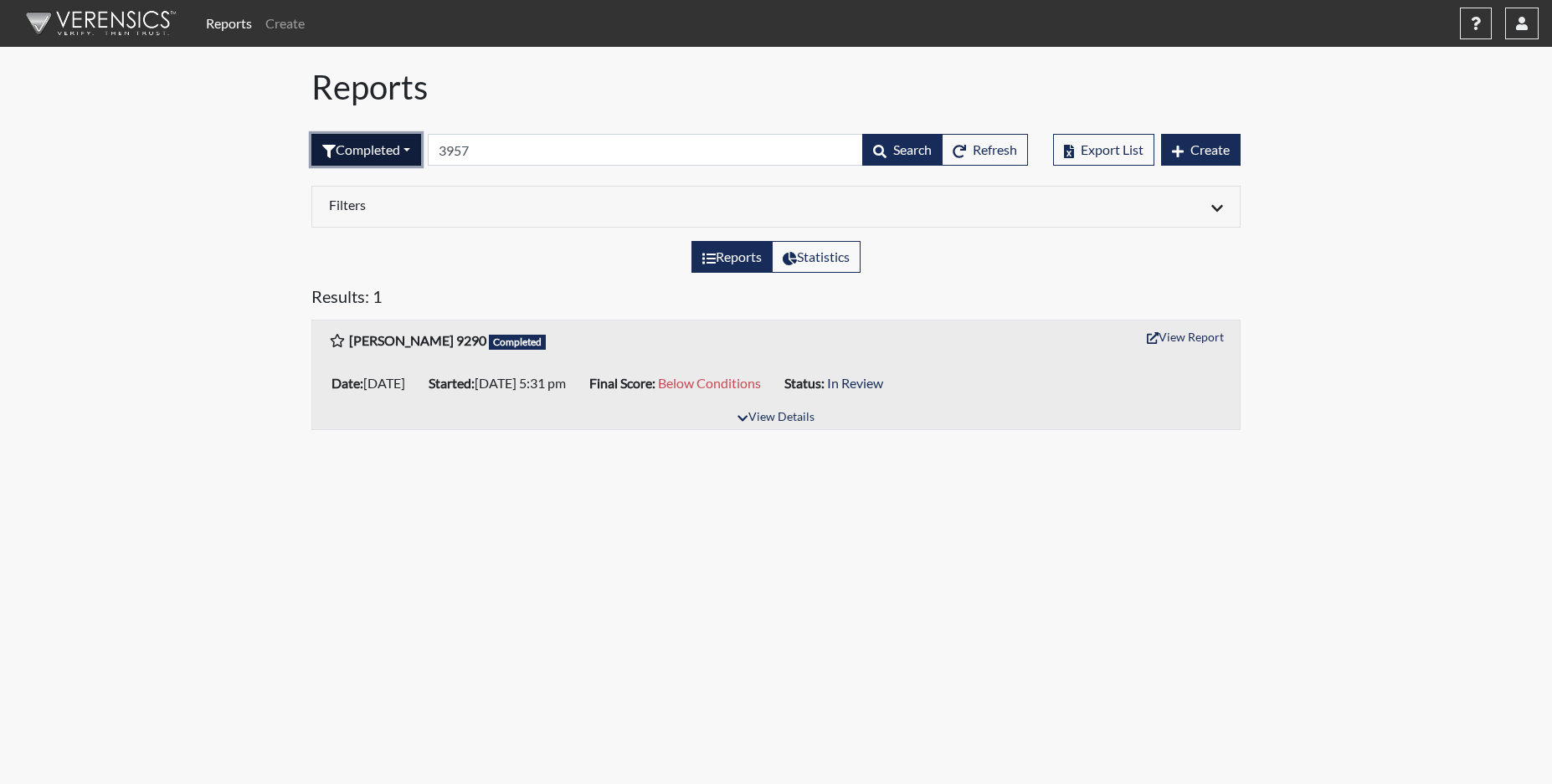
click at [378, 152] on button "Completed" at bounding box center [366, 150] width 110 height 32
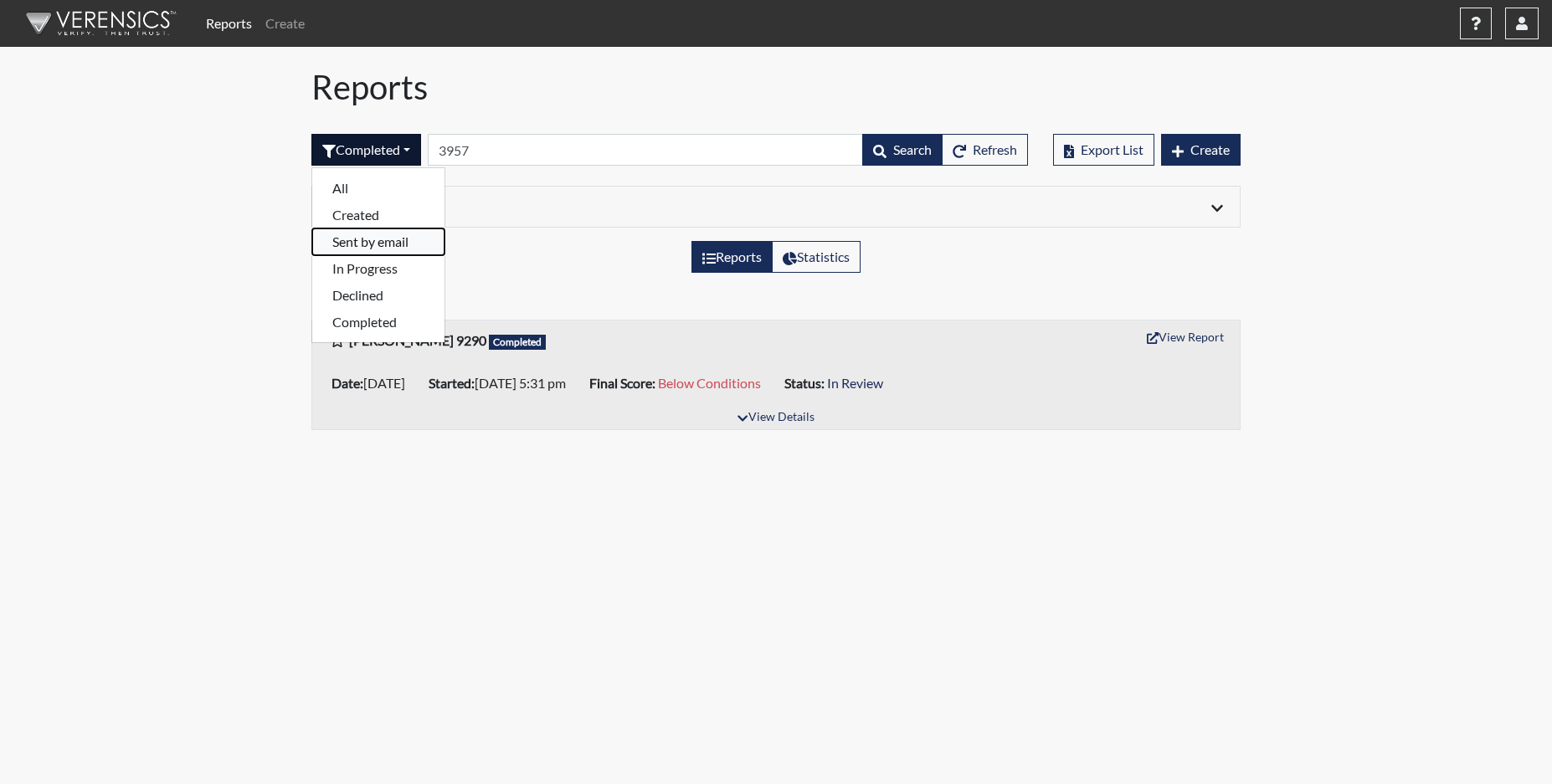
click at [361, 246] on button "Sent by email" at bounding box center [378, 241] width 132 height 27
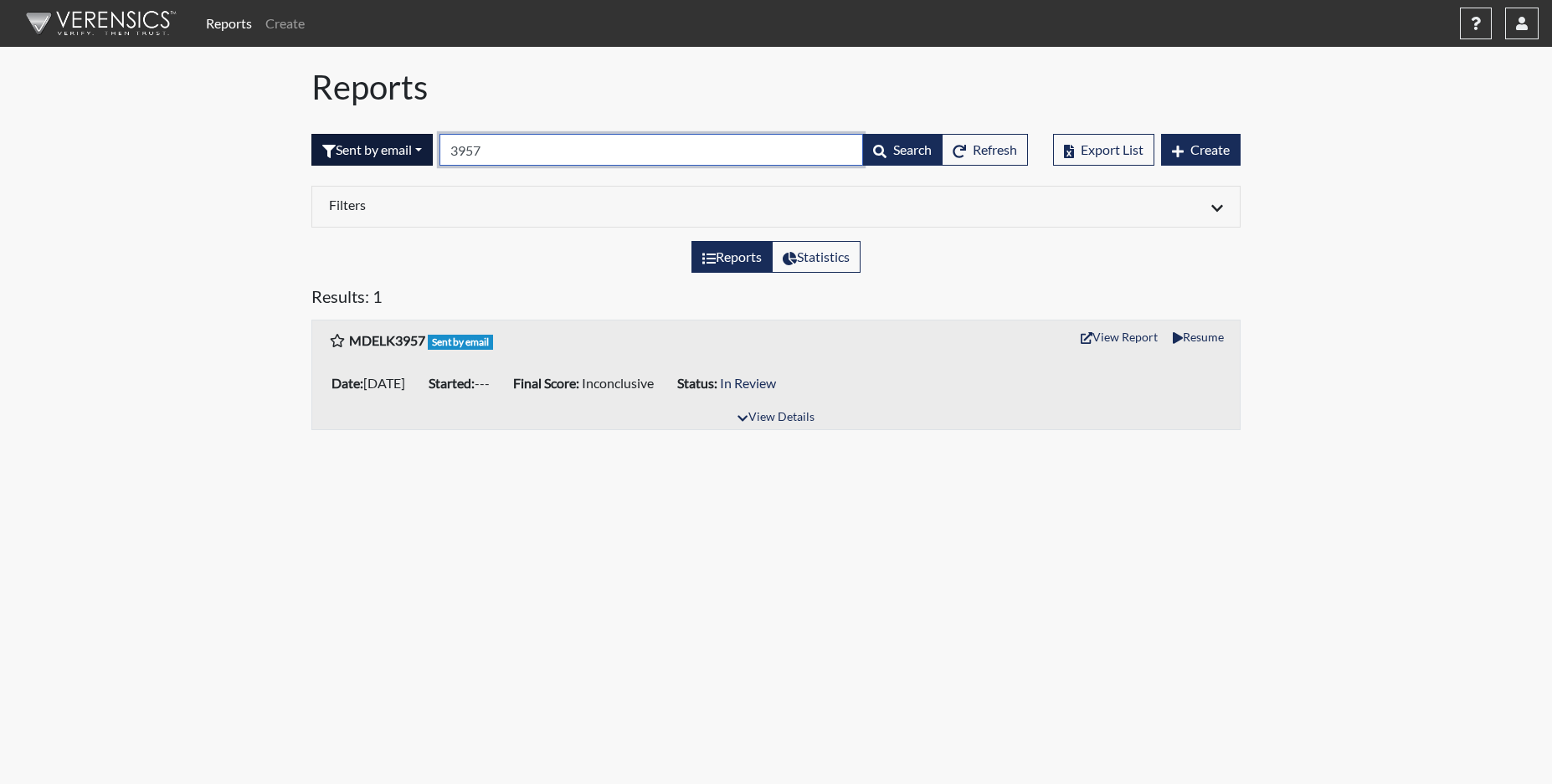
drag, startPoint x: 515, startPoint y: 158, endPoint x: 434, endPoint y: 144, distance: 82.2
click at [435, 144] on form "Sent by email All Created Sent by email In Progress Declined Completed 3957 Sea…" at bounding box center [669, 150] width 716 height 32
type input "5130"
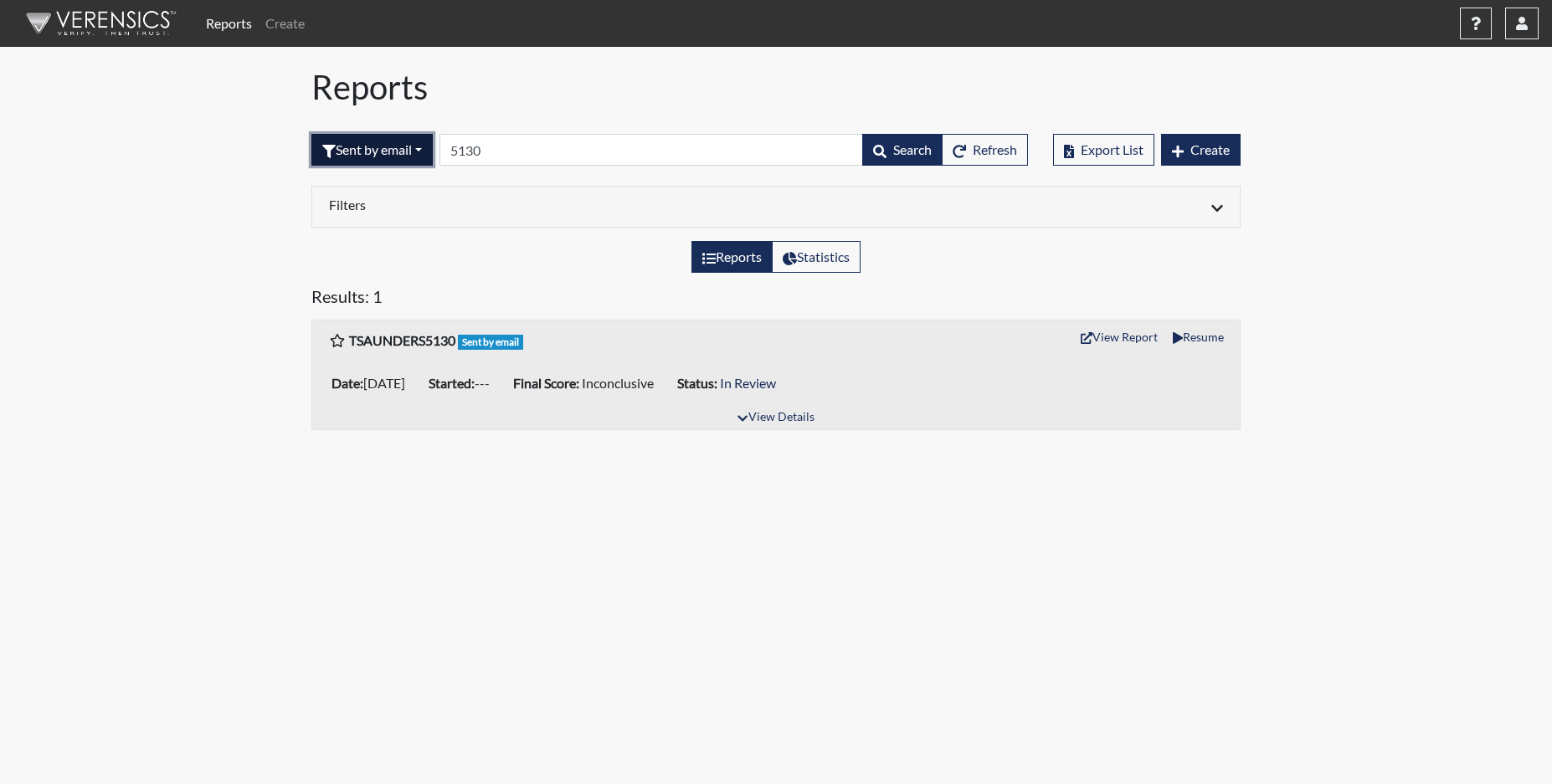
click at [372, 152] on button "Sent by email" at bounding box center [372, 150] width 121 height 32
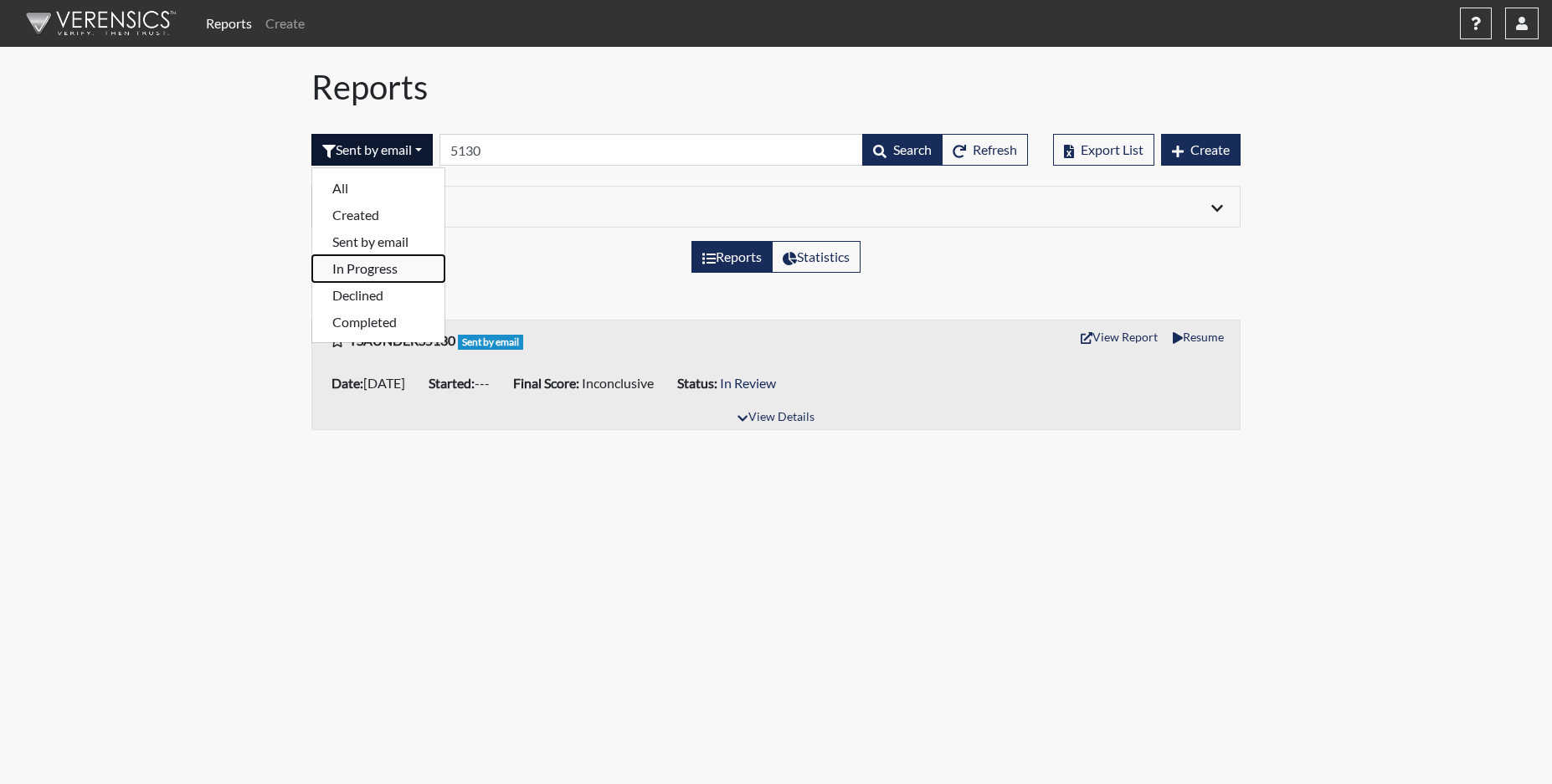
click at [368, 268] on button "In Progress" at bounding box center [378, 268] width 132 height 27
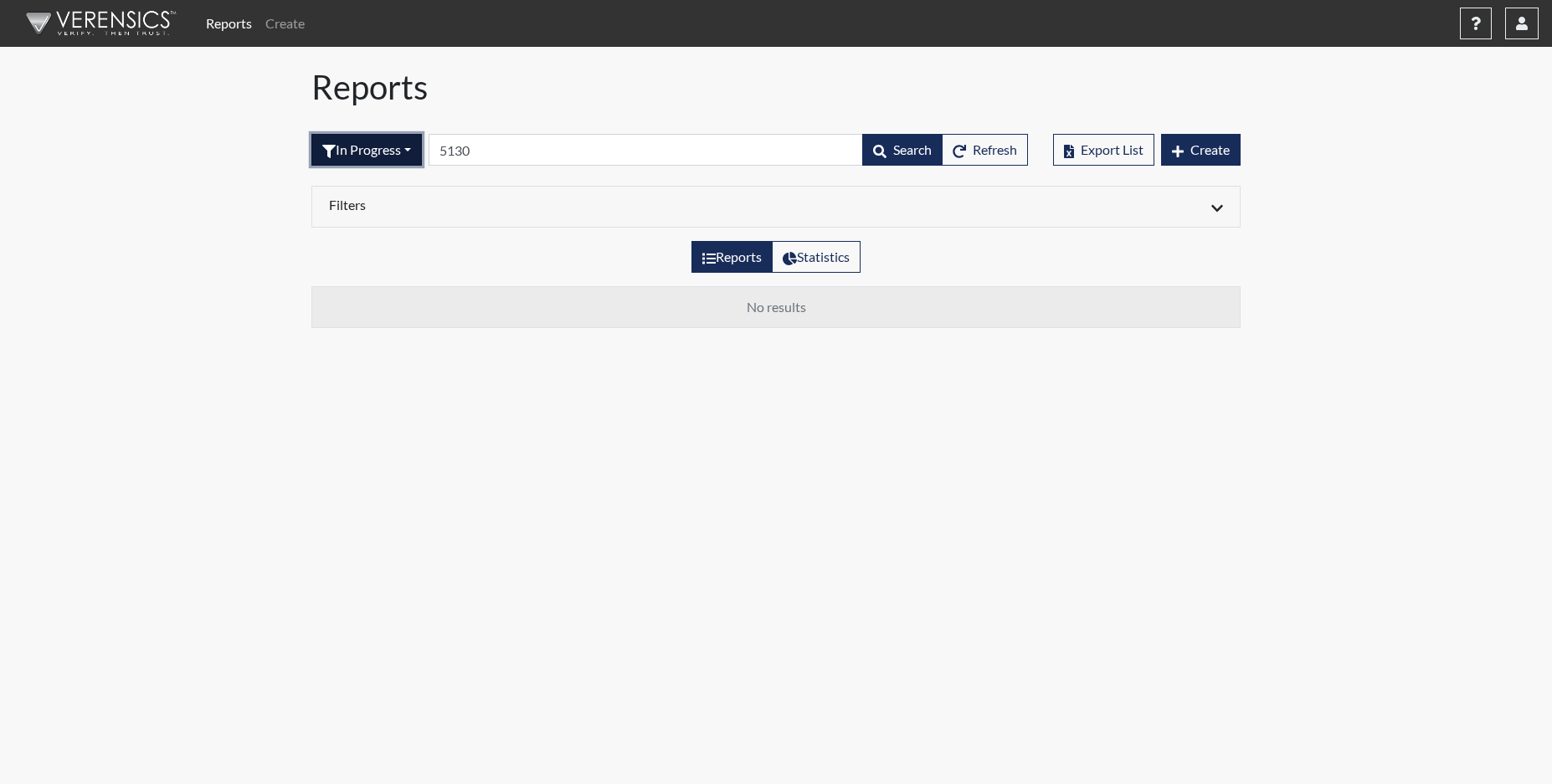
click at [388, 159] on button "In Progress" at bounding box center [367, 150] width 111 height 32
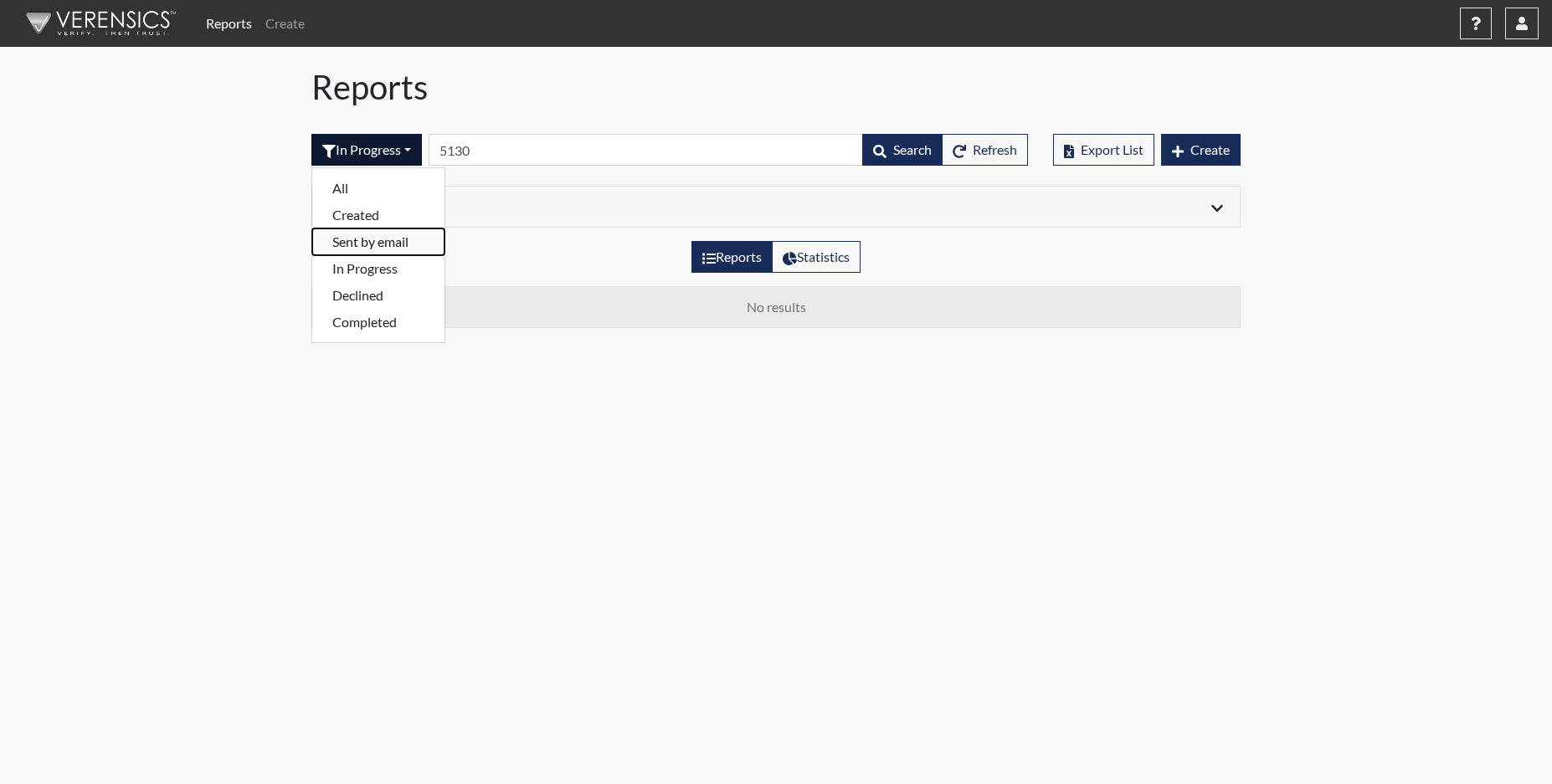
click at [375, 236] on button "Sent by email" at bounding box center [378, 241] width 132 height 27
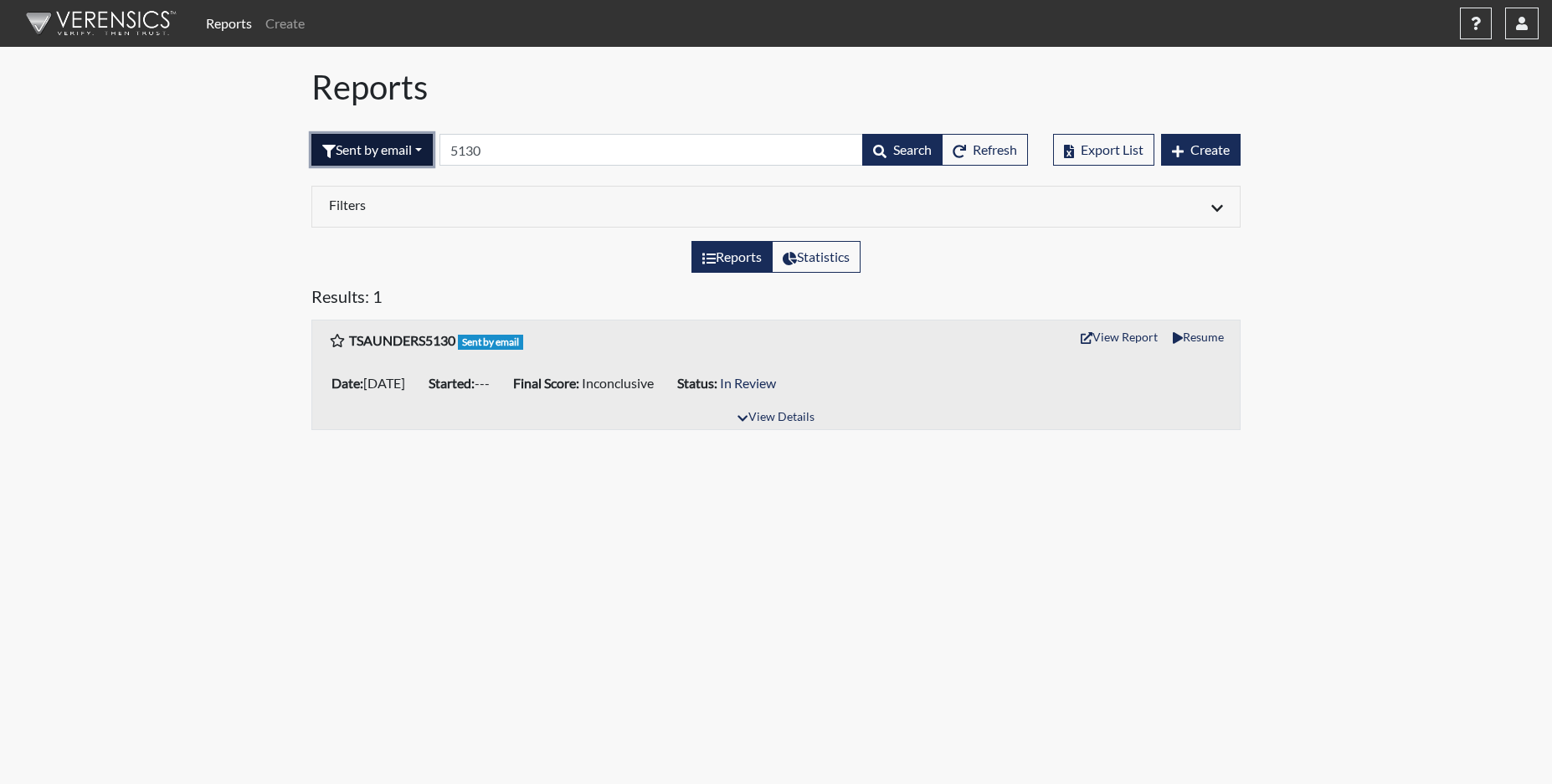
click at [383, 145] on button "Sent by email" at bounding box center [372, 150] width 121 height 32
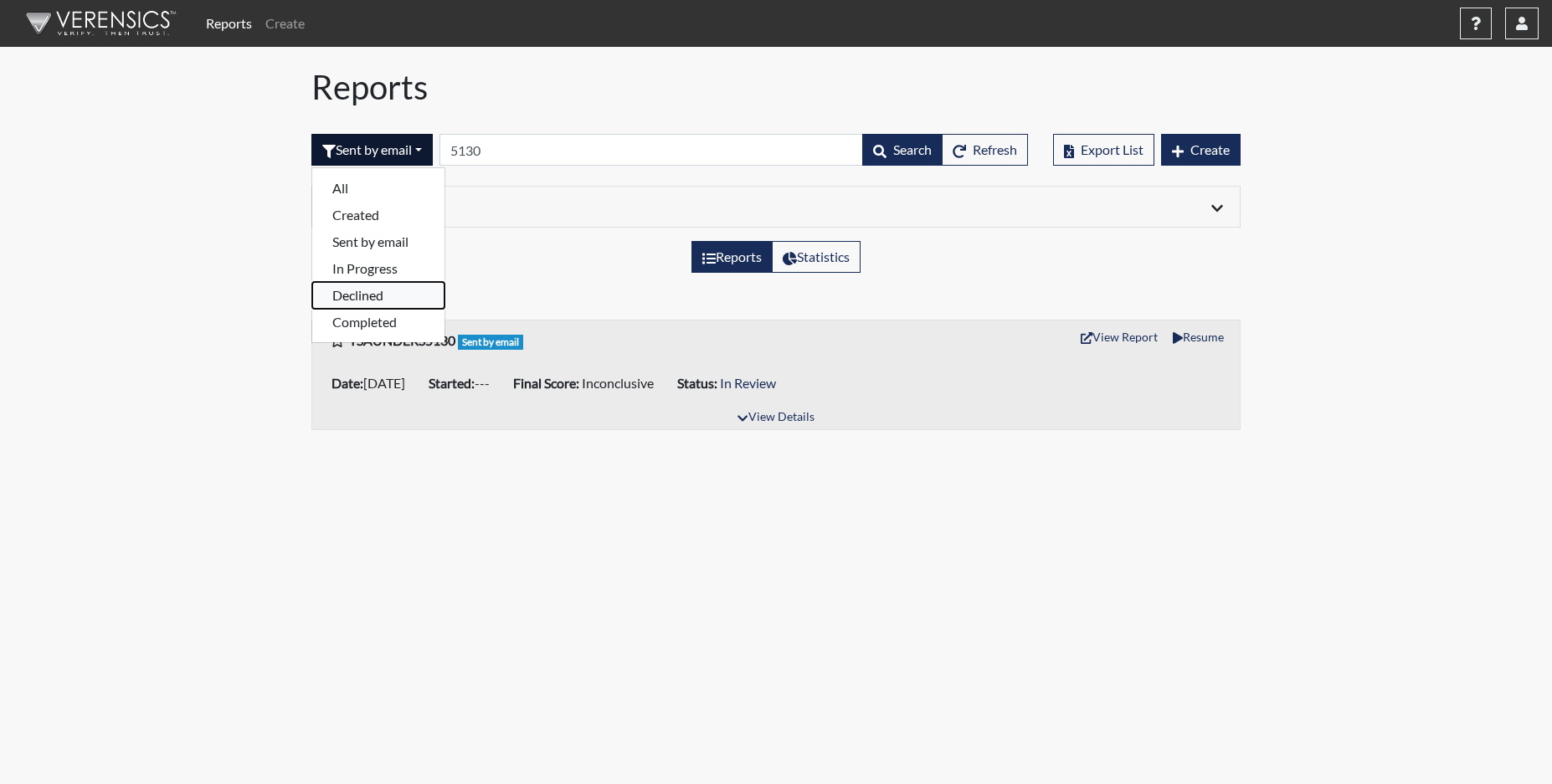
click at [366, 296] on button "Declined" at bounding box center [378, 295] width 132 height 27
